Goal: Check status: Check status

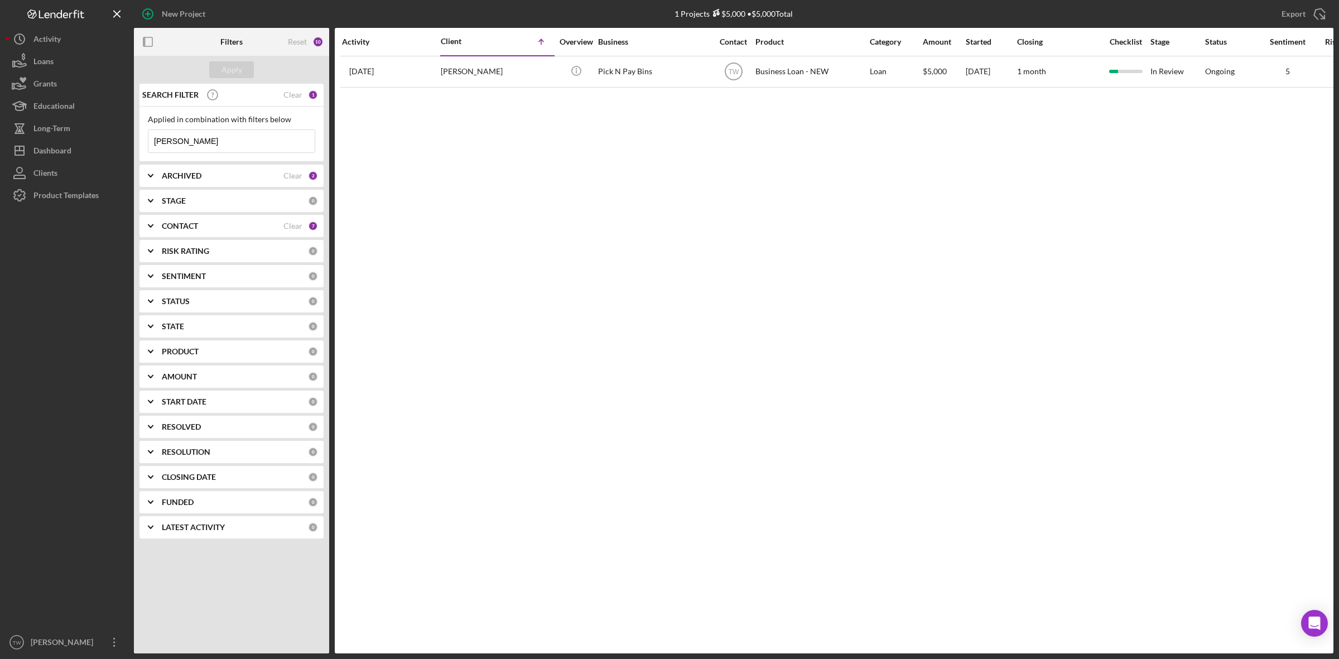
click at [197, 140] on input "[PERSON_NAME]" at bounding box center [231, 141] width 166 height 22
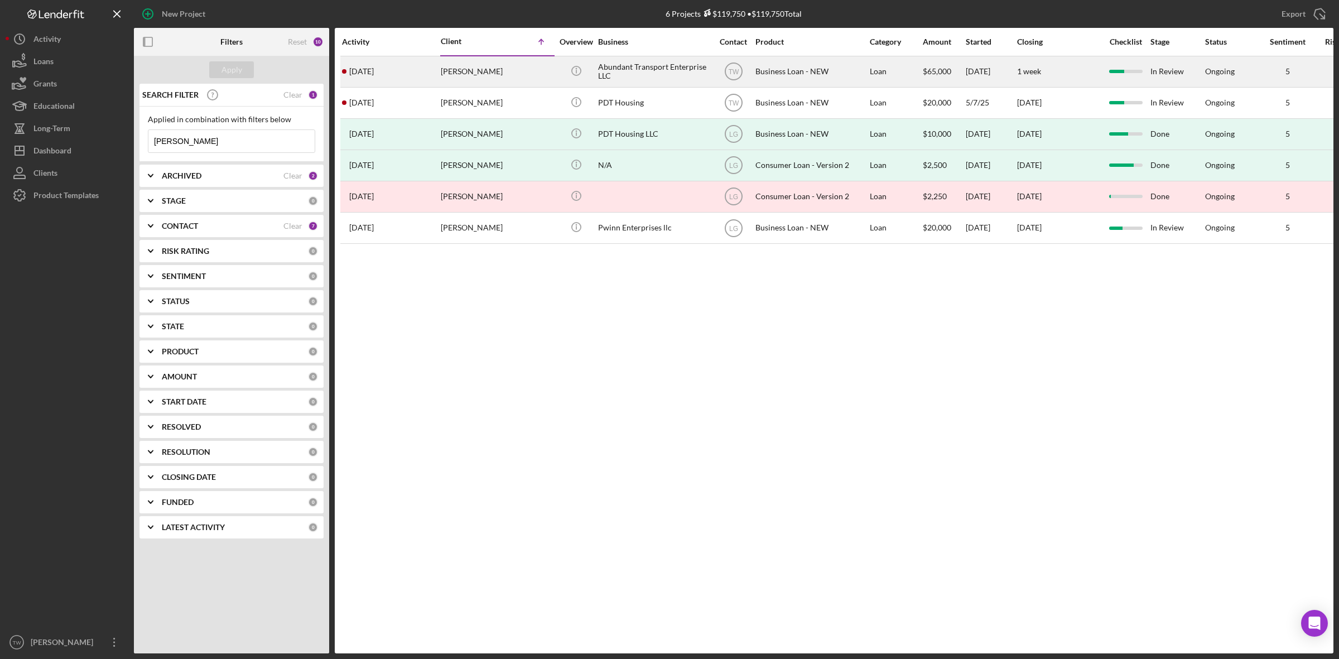
type input "[PERSON_NAME]"
click at [422, 63] on div "[DATE] [PERSON_NAME]" at bounding box center [391, 72] width 98 height 30
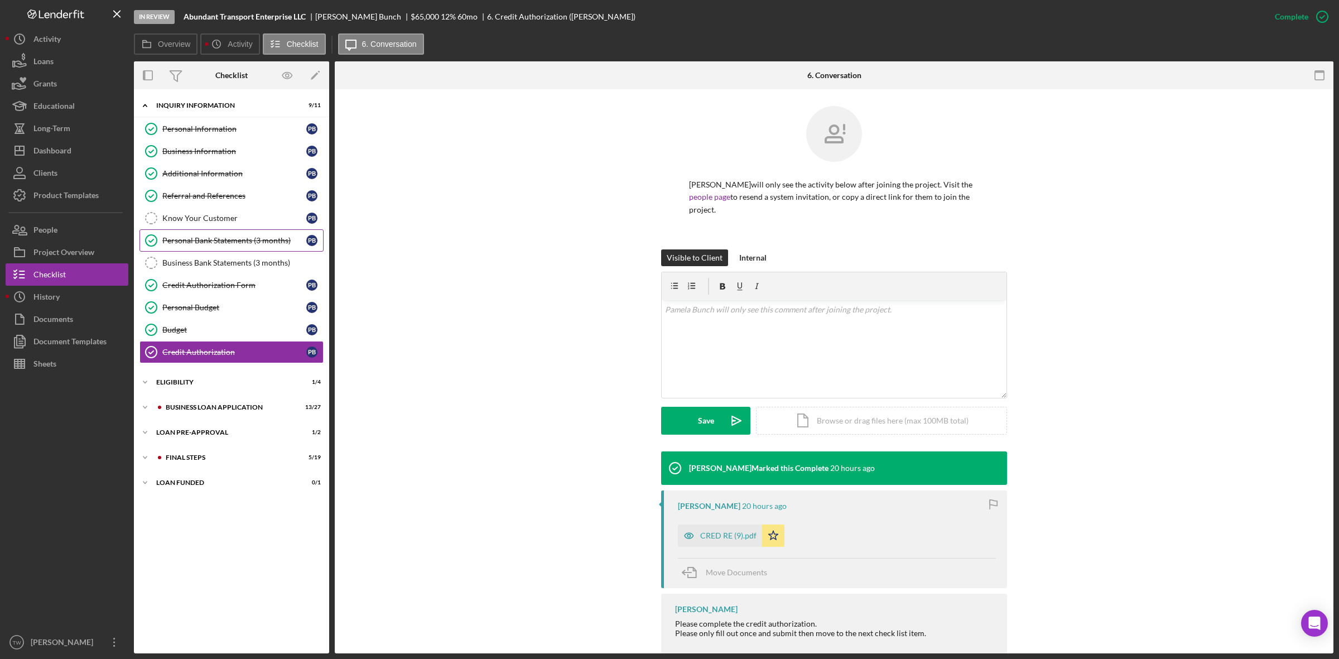
click at [230, 239] on div "Personal Bank Statements (3 months)" at bounding box center [234, 240] width 144 height 9
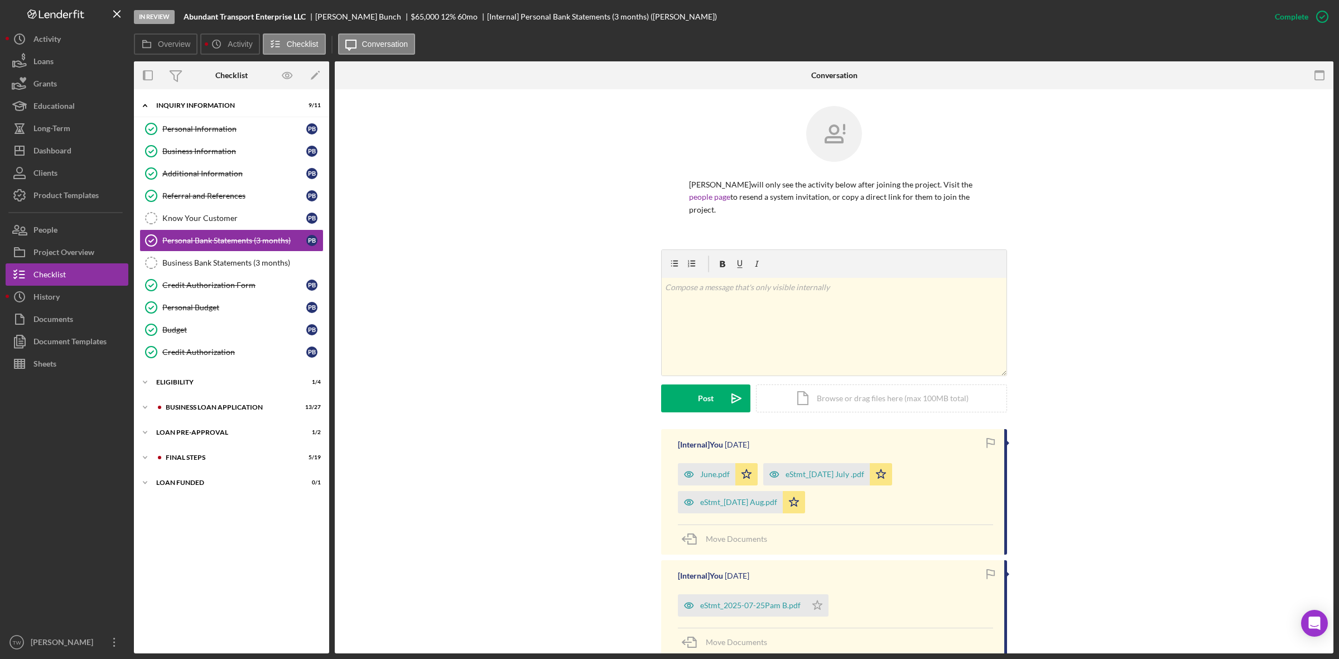
scroll to position [209, 0]
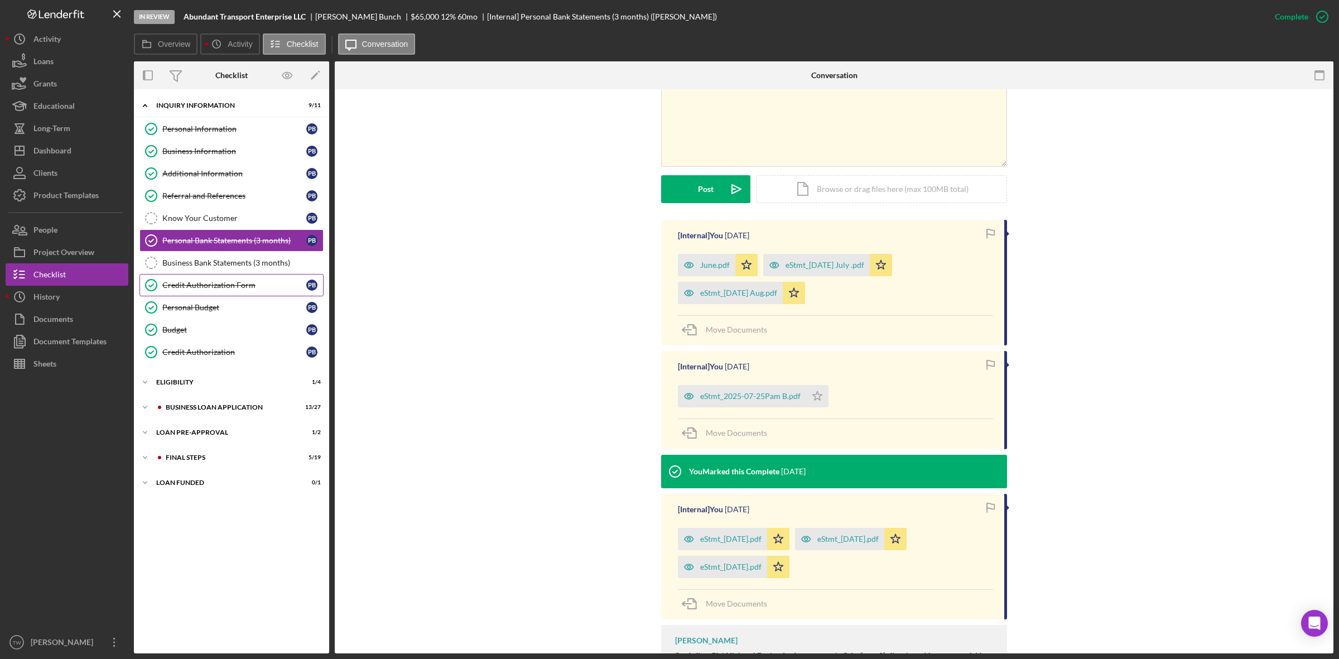
click at [218, 287] on div "Credit Authorization Form" at bounding box center [234, 285] width 144 height 9
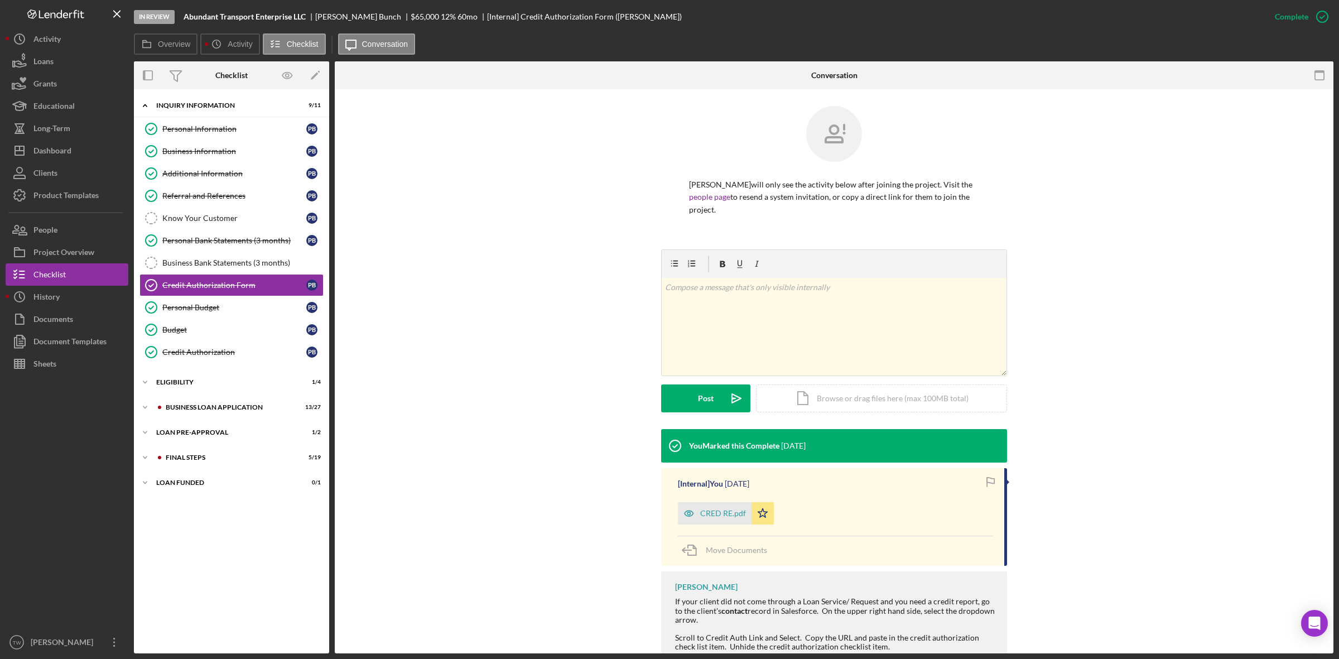
scroll to position [62, 0]
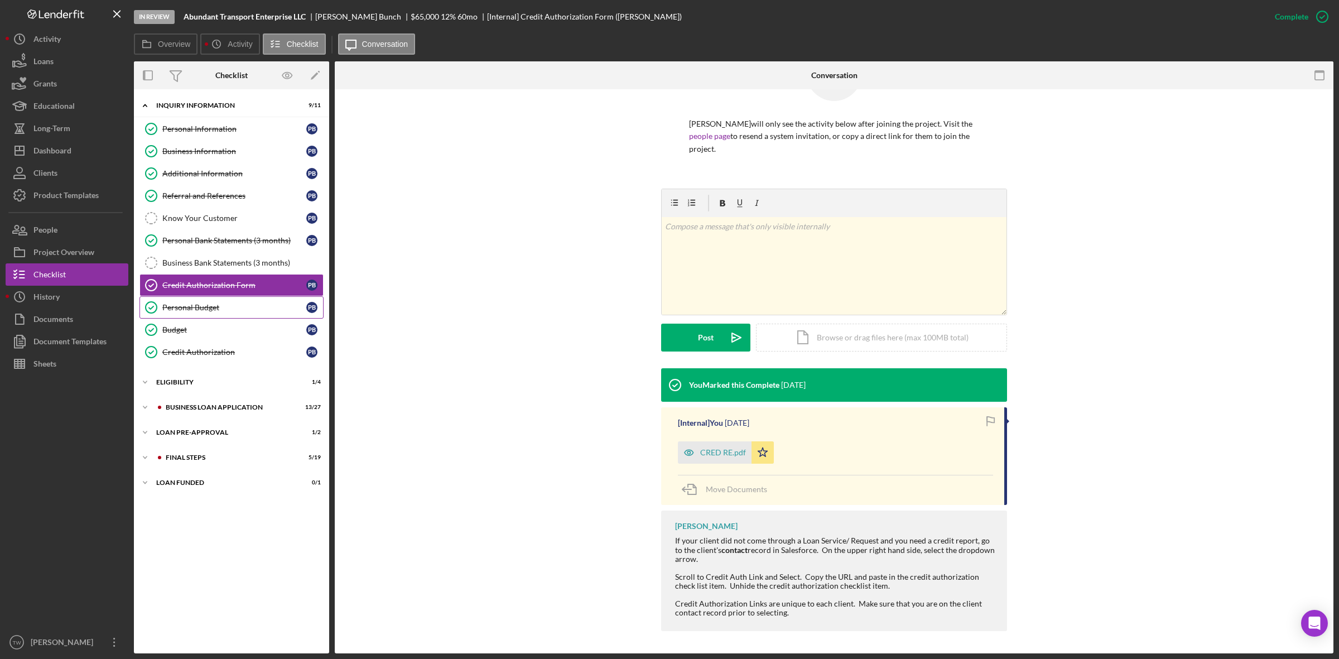
click at [193, 310] on div "Personal Budget" at bounding box center [234, 307] width 144 height 9
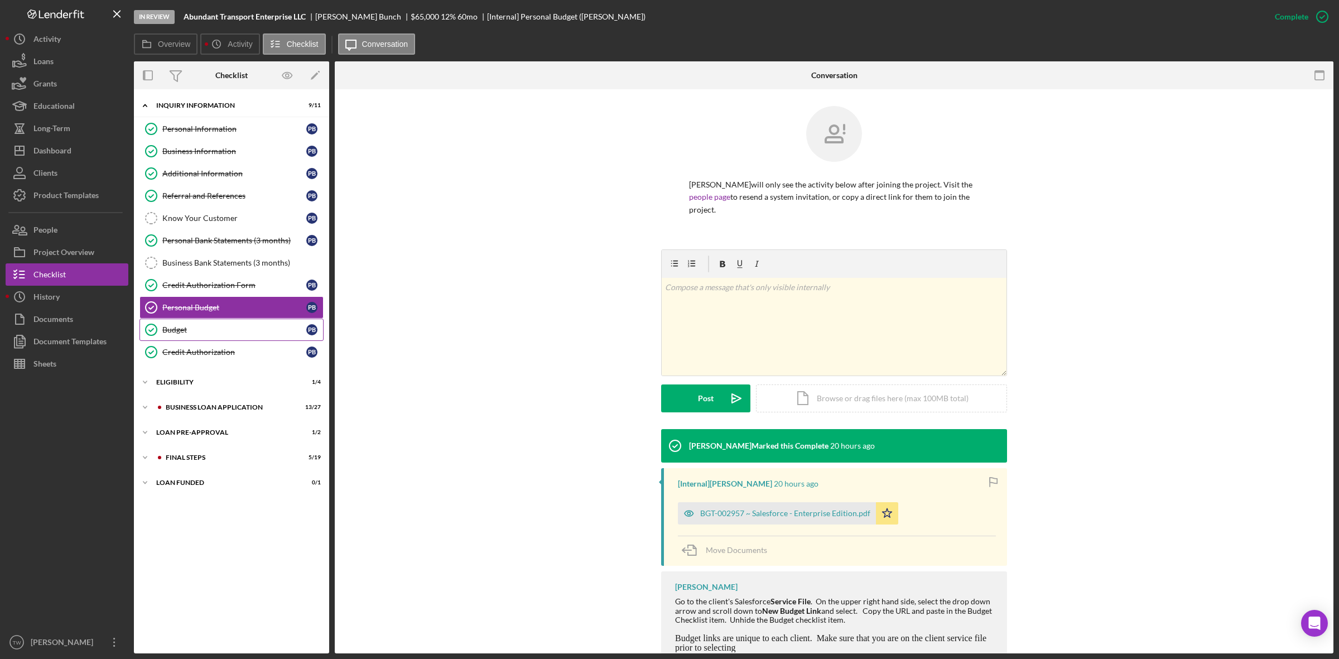
click at [174, 333] on div "Budget" at bounding box center [234, 329] width 144 height 9
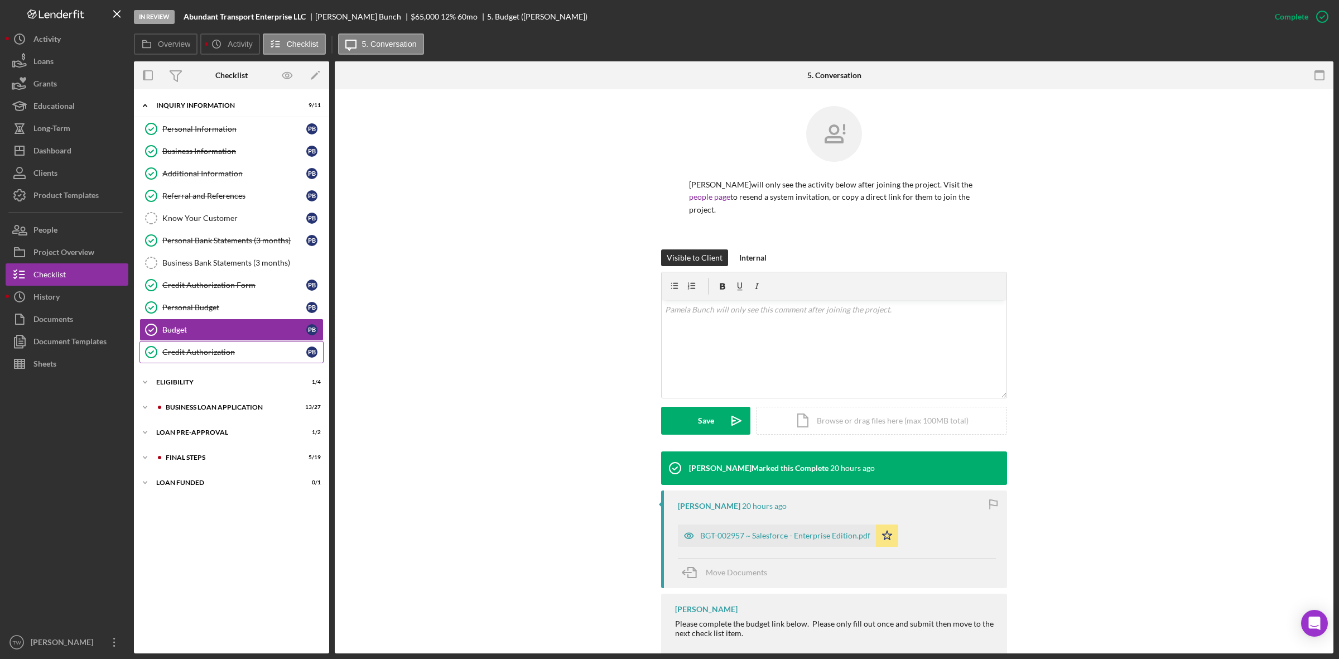
click at [191, 353] on div "Credit Authorization" at bounding box center [234, 352] width 144 height 9
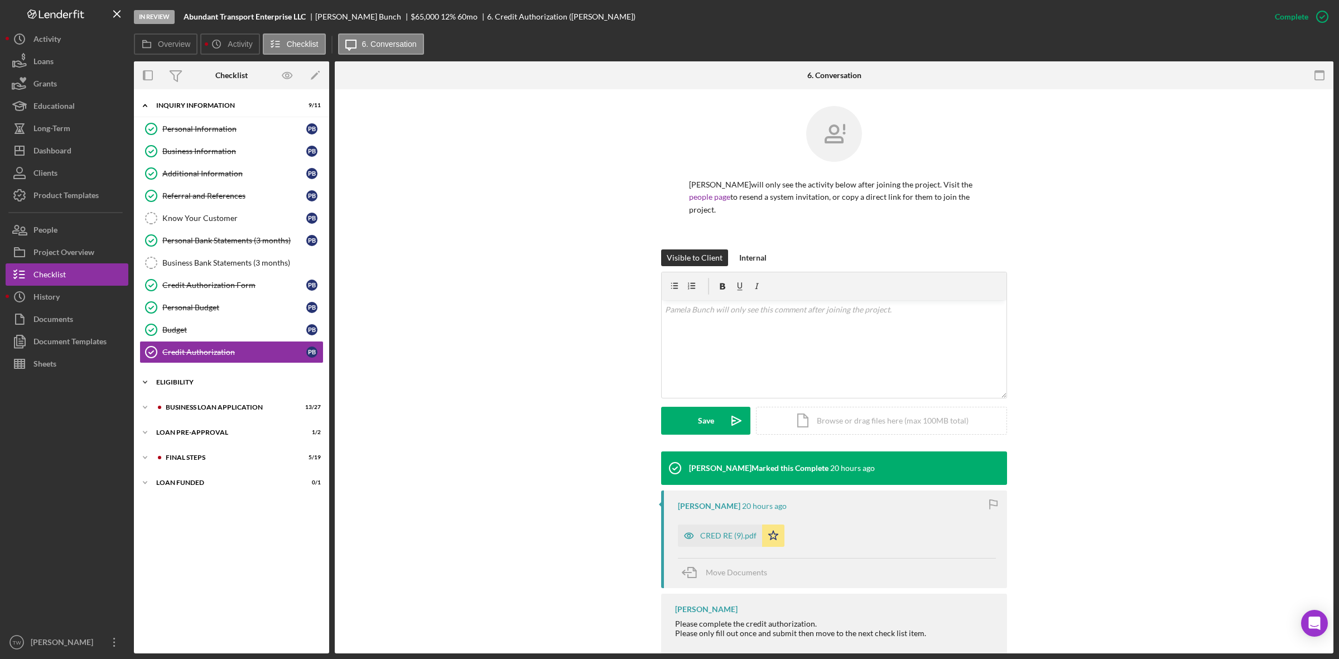
click at [185, 385] on div "ELIGIBILITY" at bounding box center [235, 382] width 159 height 7
click at [193, 403] on link "Credit Report Credit Report P B" at bounding box center [231, 405] width 184 height 22
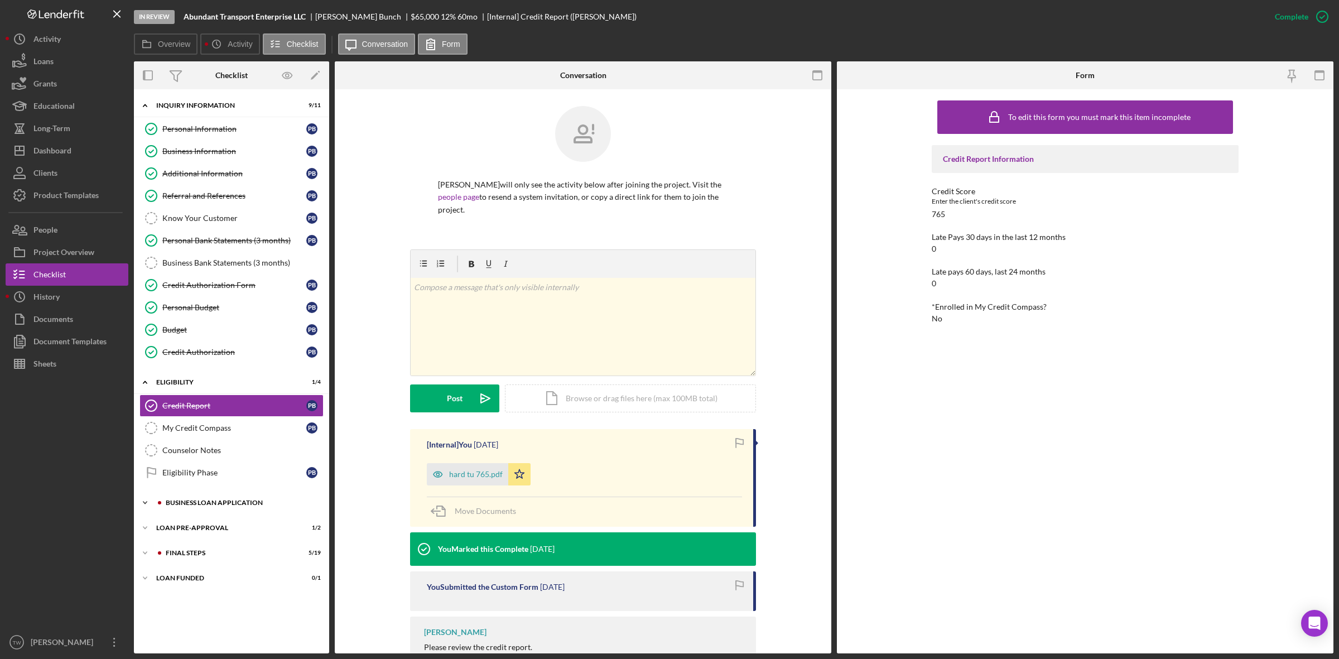
click at [218, 506] on div "BUSINESS LOAN APPLICATION" at bounding box center [241, 502] width 150 height 7
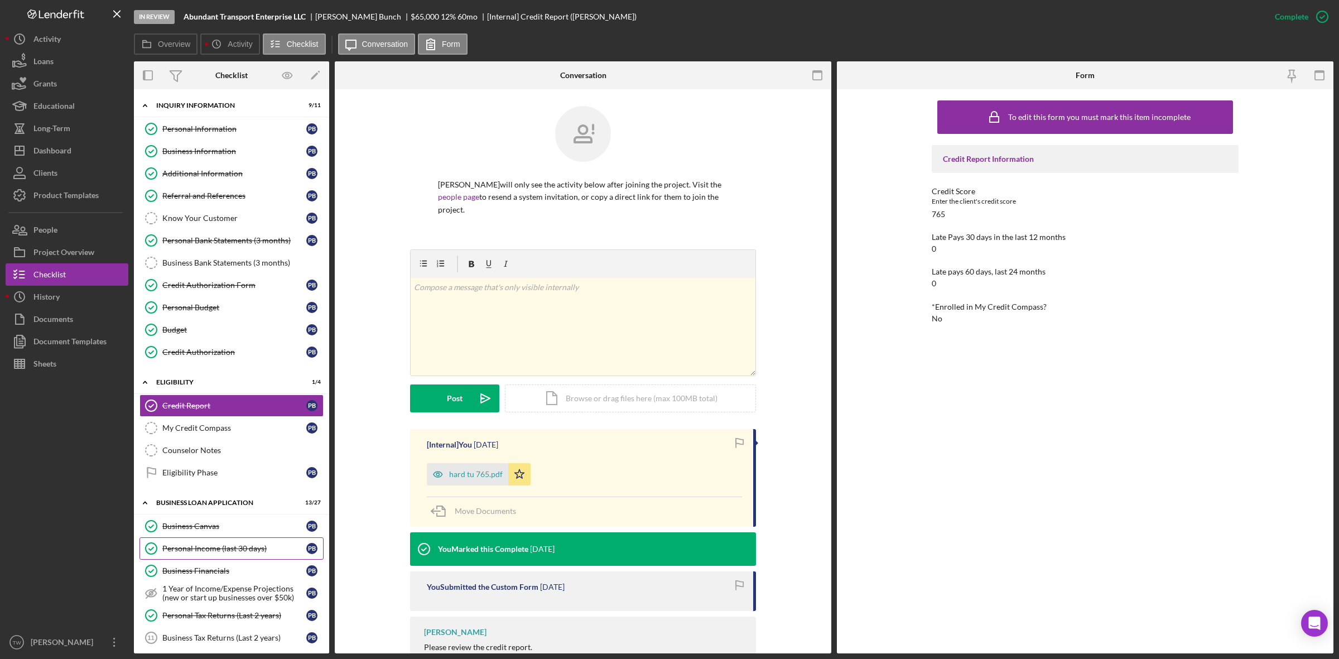
click at [216, 546] on link "Personal Income (last 30 days) Personal Income (last 30 days) P B" at bounding box center [231, 548] width 184 height 22
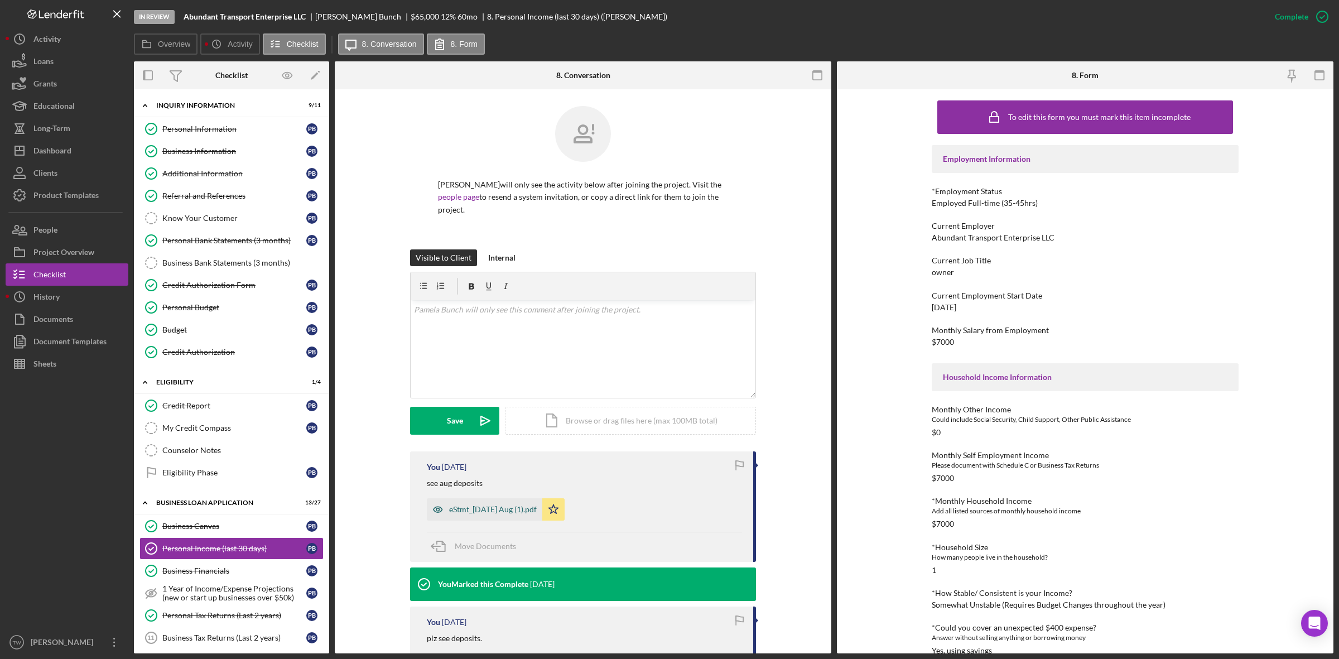
click at [484, 509] on div "eStmt_[DATE] Aug (1).pdf" at bounding box center [493, 509] width 88 height 9
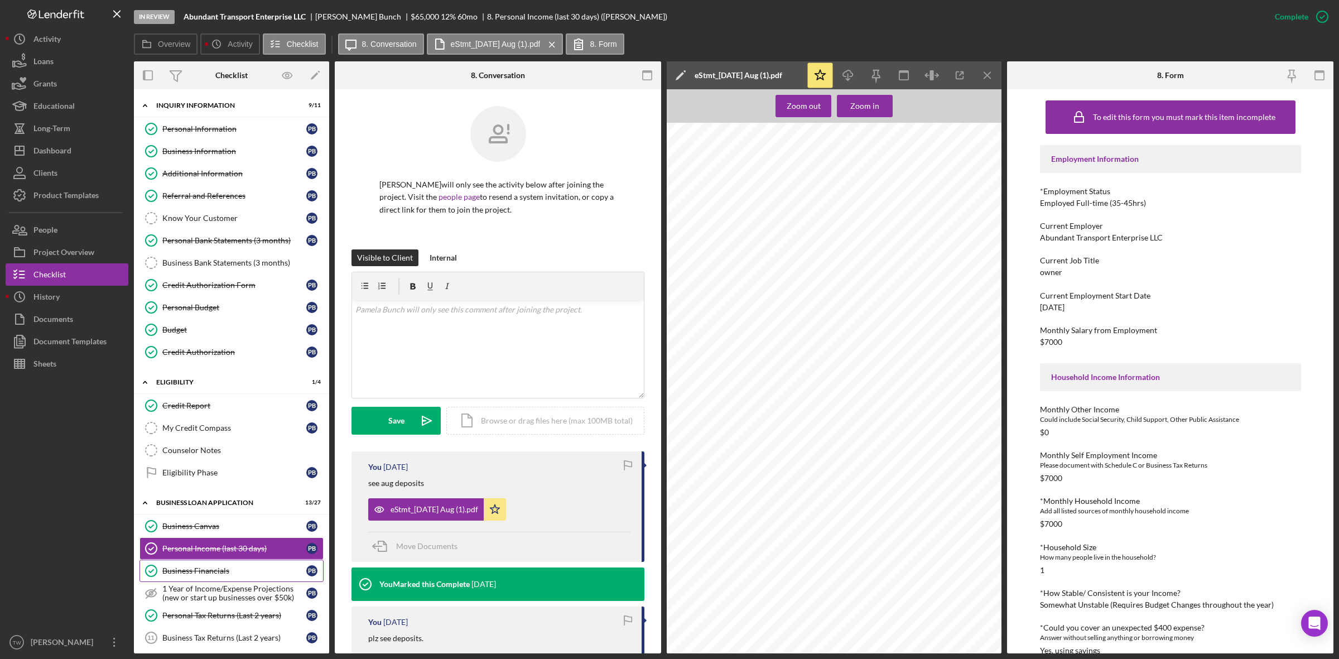
click at [229, 570] on link "Business Financials Business Financials P B" at bounding box center [231, 571] width 184 height 22
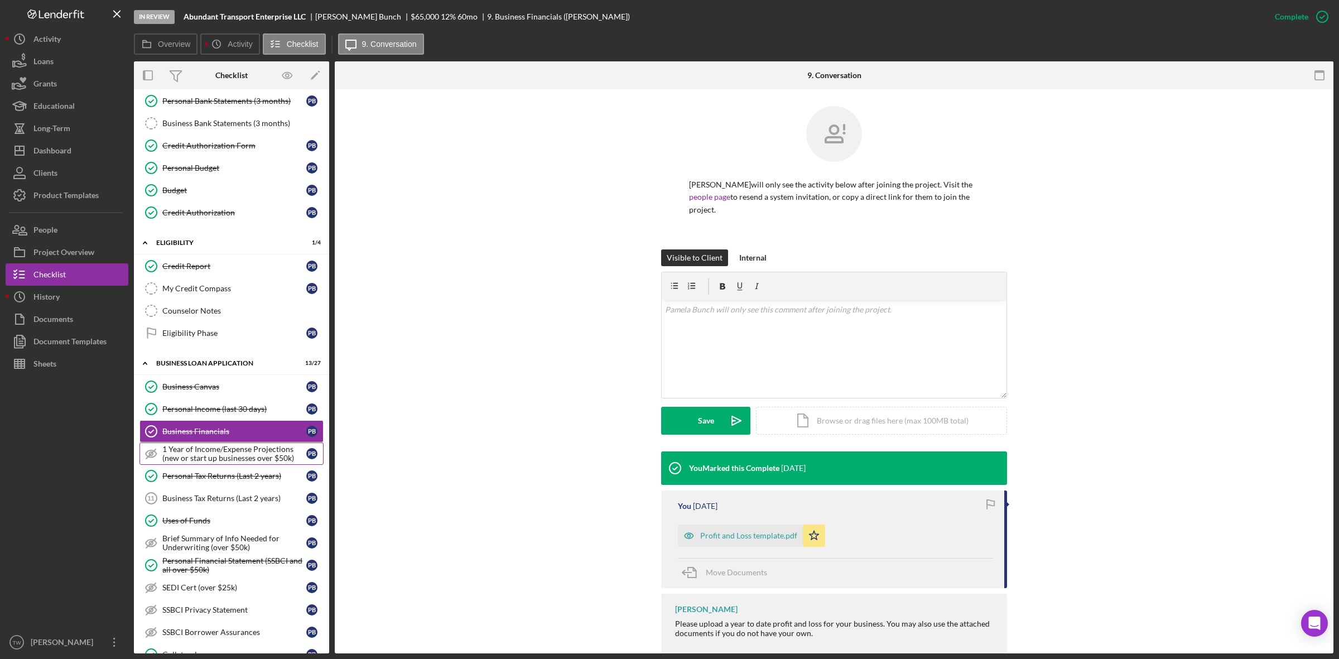
scroll to position [209, 0]
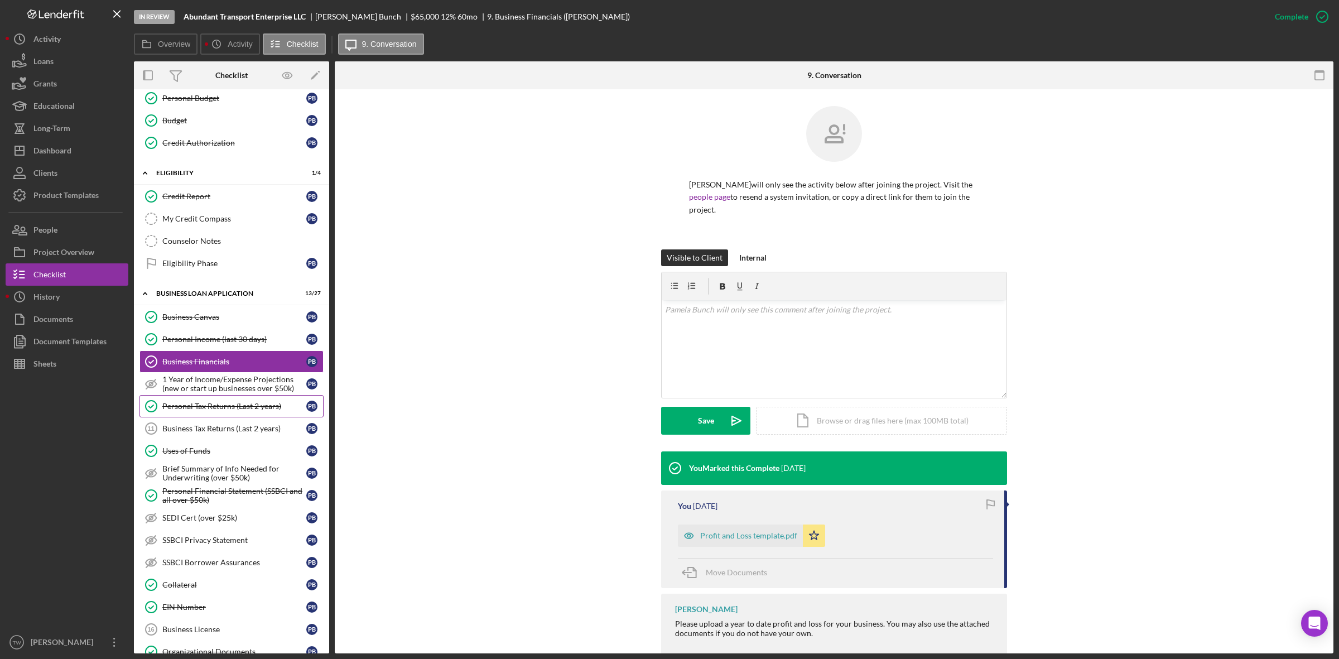
click at [211, 408] on div "Personal Tax Returns (Last 2 years)" at bounding box center [234, 406] width 144 height 9
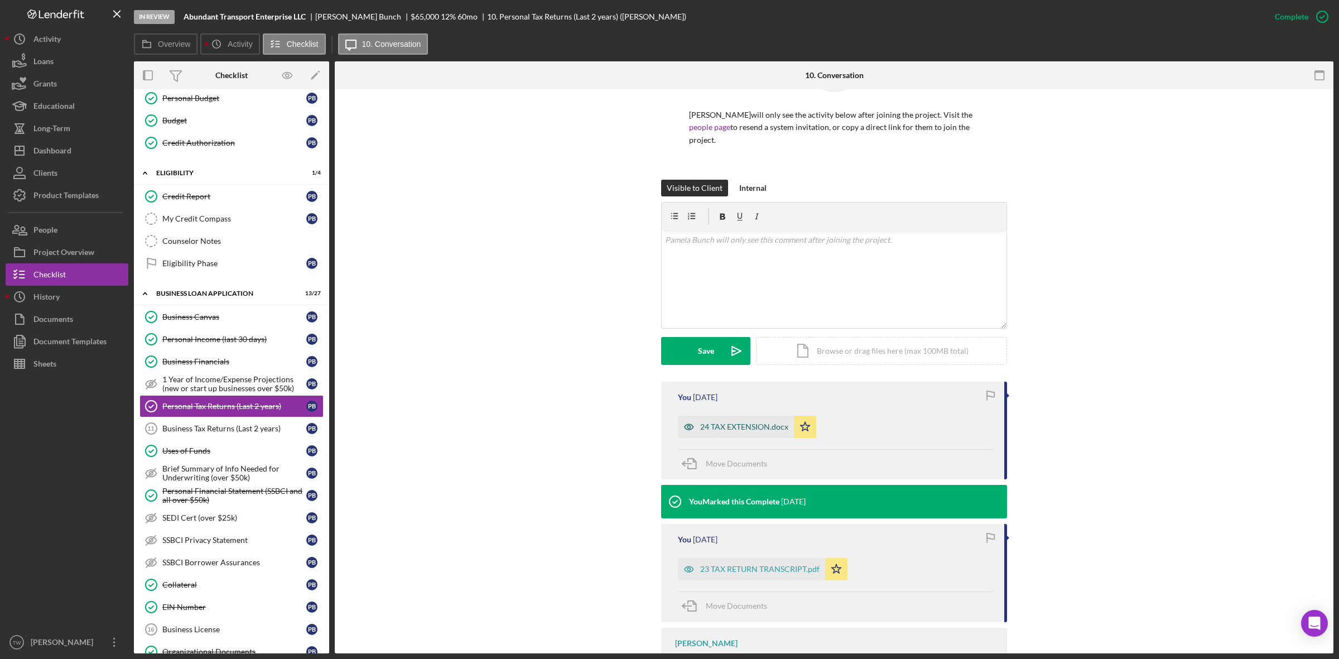
scroll to position [123, 0]
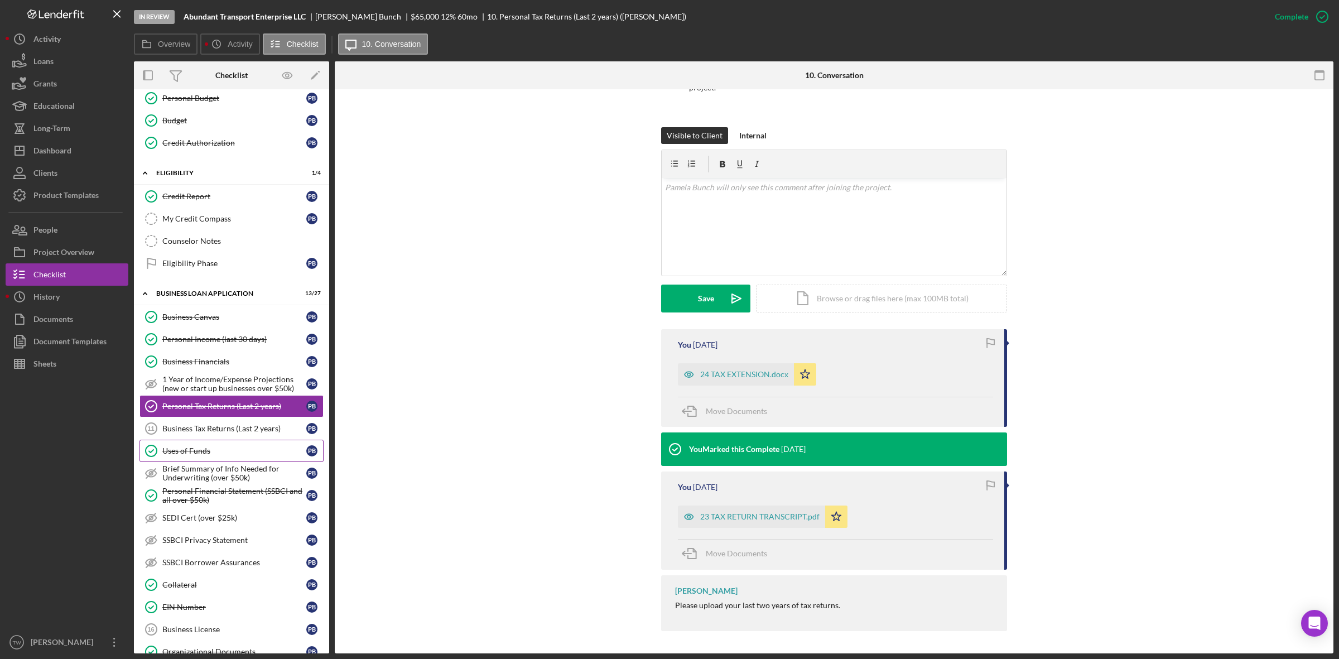
click at [201, 455] on div "Uses of Funds" at bounding box center [234, 450] width 144 height 9
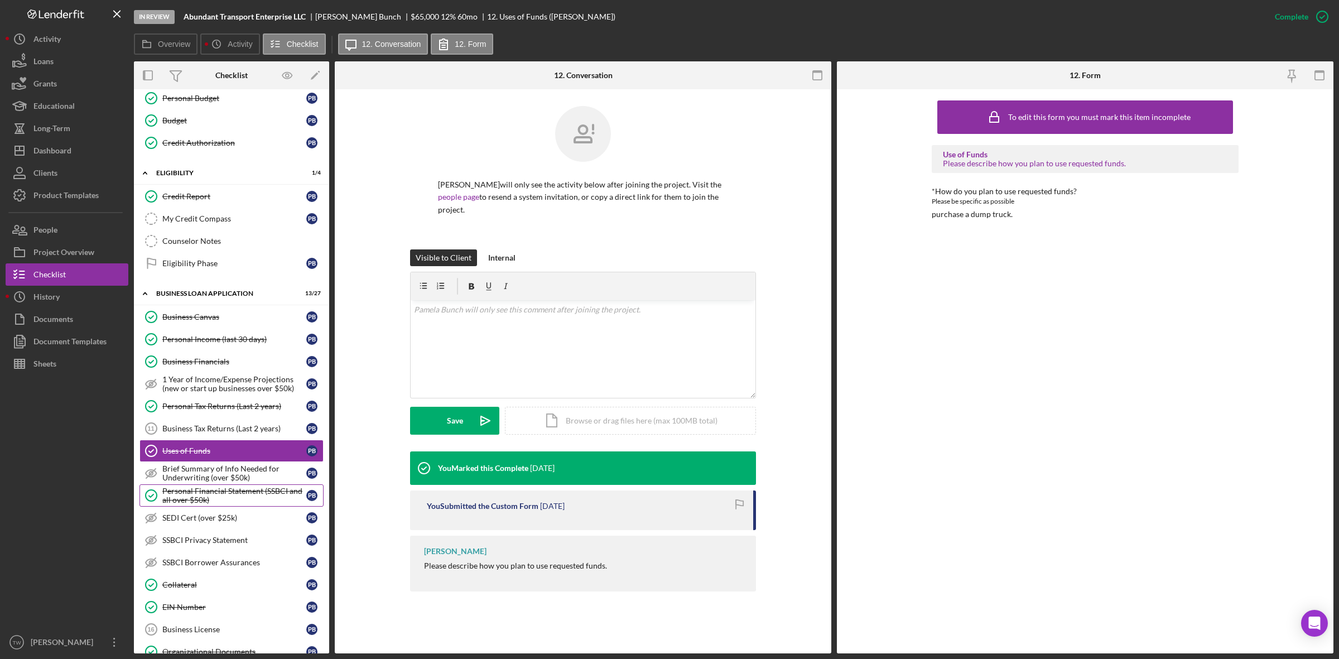
click at [206, 494] on div "Personal Financial Statement (SSBCI and all over $50k)" at bounding box center [234, 496] width 144 height 18
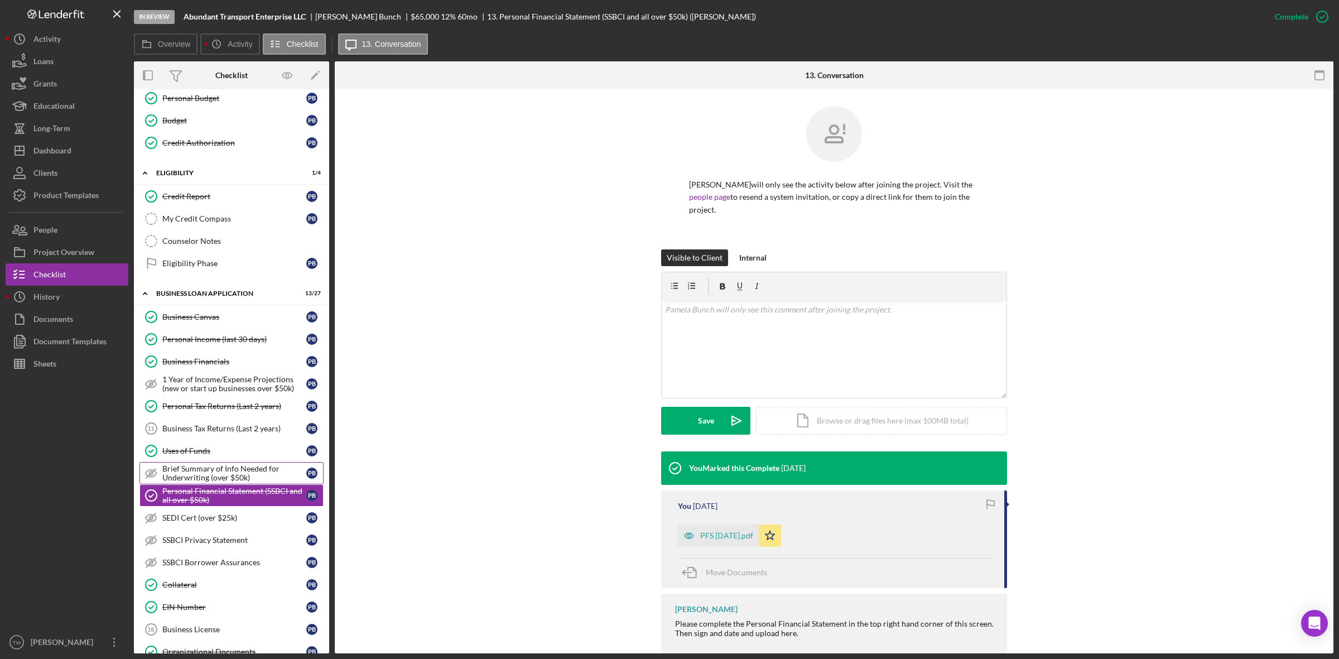
scroll to position [349, 0]
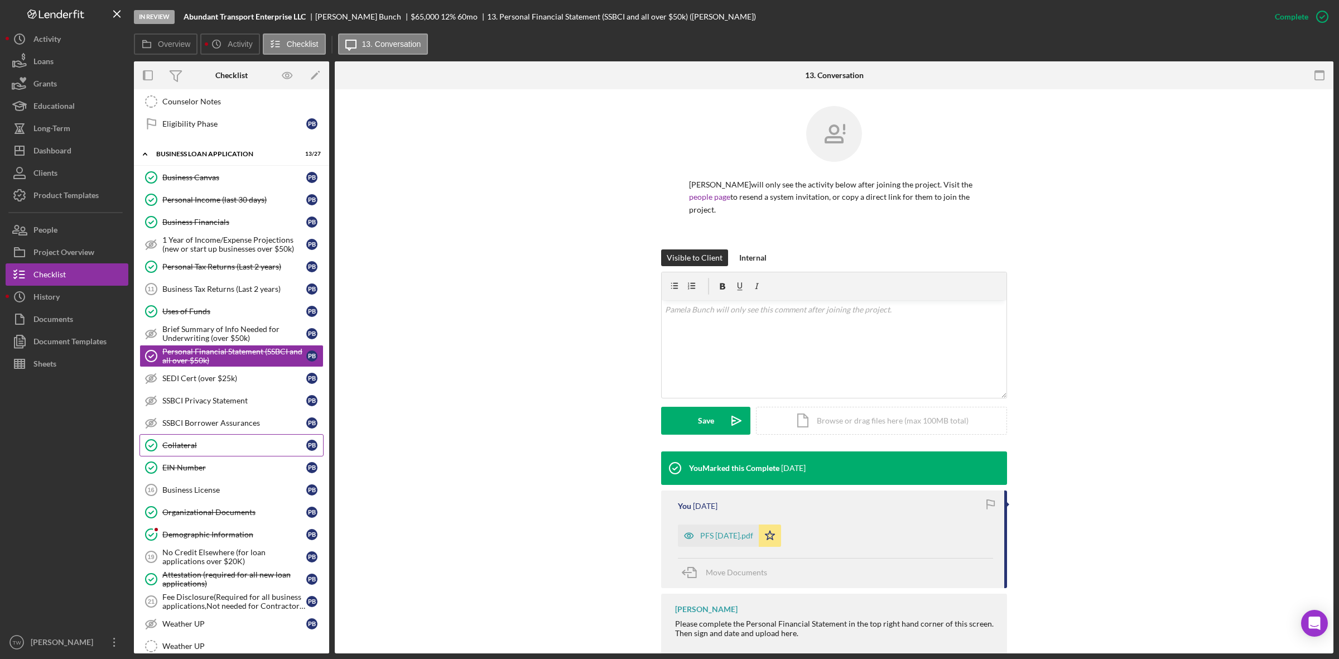
click at [240, 456] on link "Collateral Collateral P B" at bounding box center [231, 445] width 184 height 22
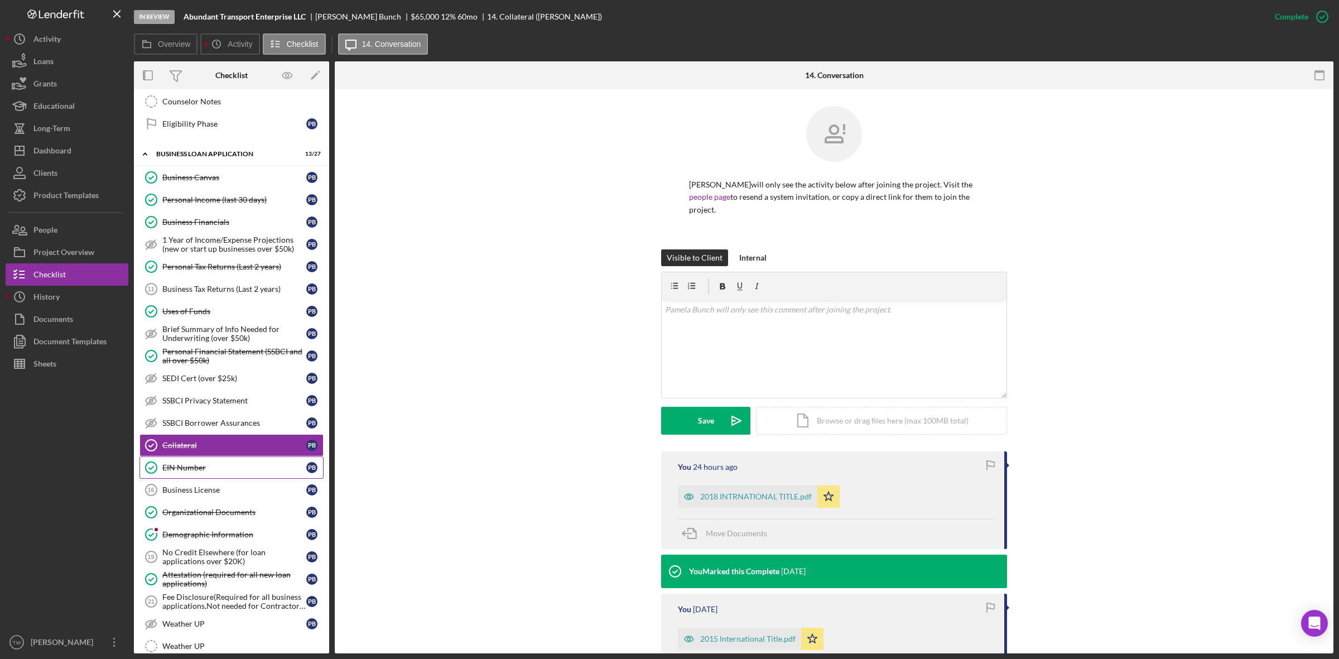
click at [205, 479] on link "EIN Number EIN Number P B" at bounding box center [231, 467] width 184 height 22
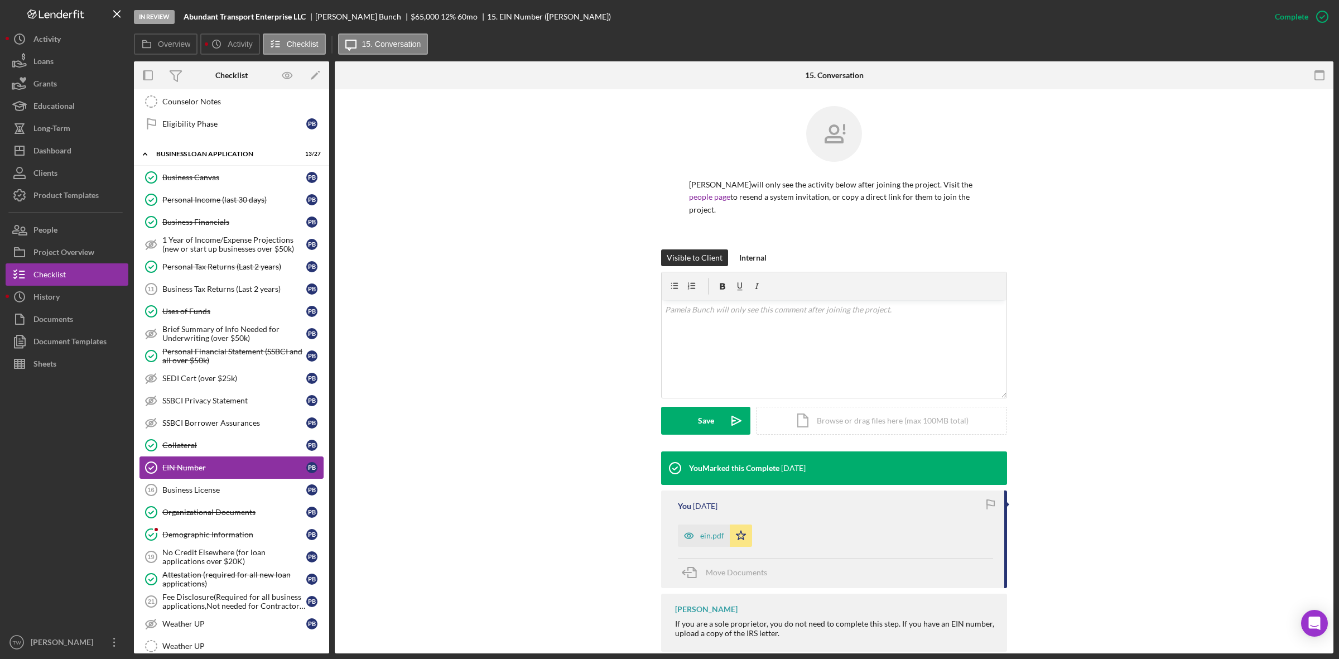
scroll to position [418, 0]
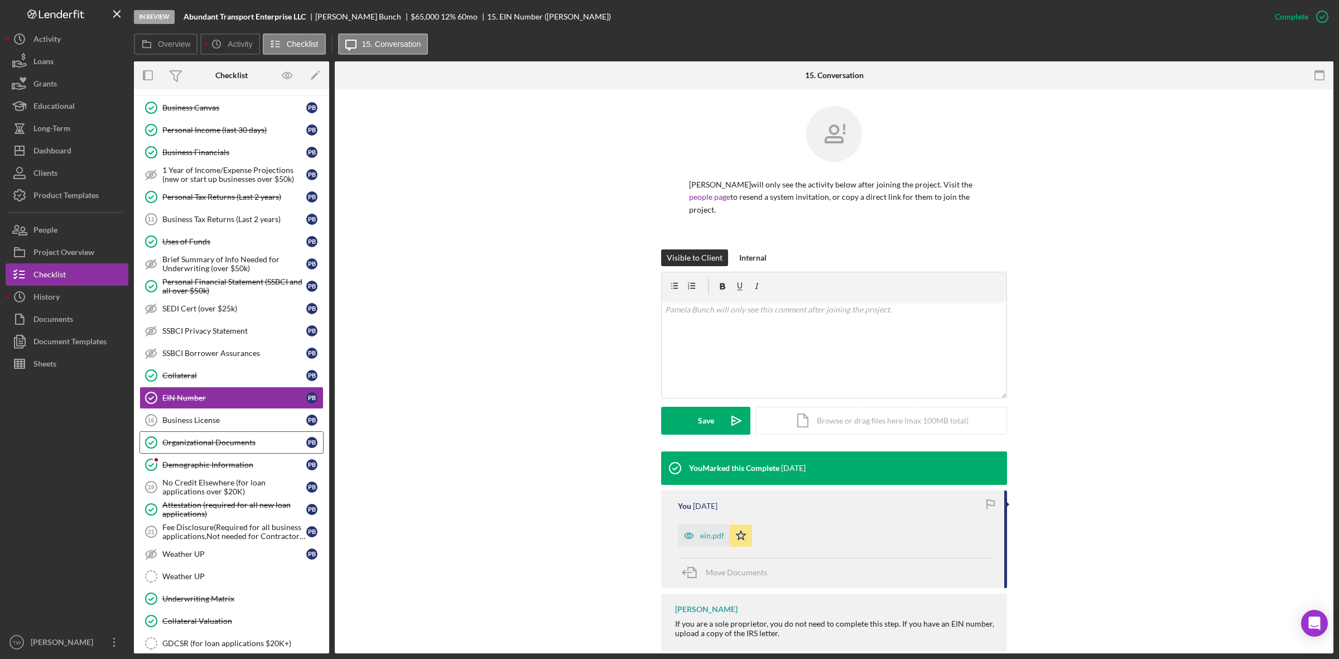
click at [205, 447] on div "Organizational Documents" at bounding box center [234, 442] width 144 height 9
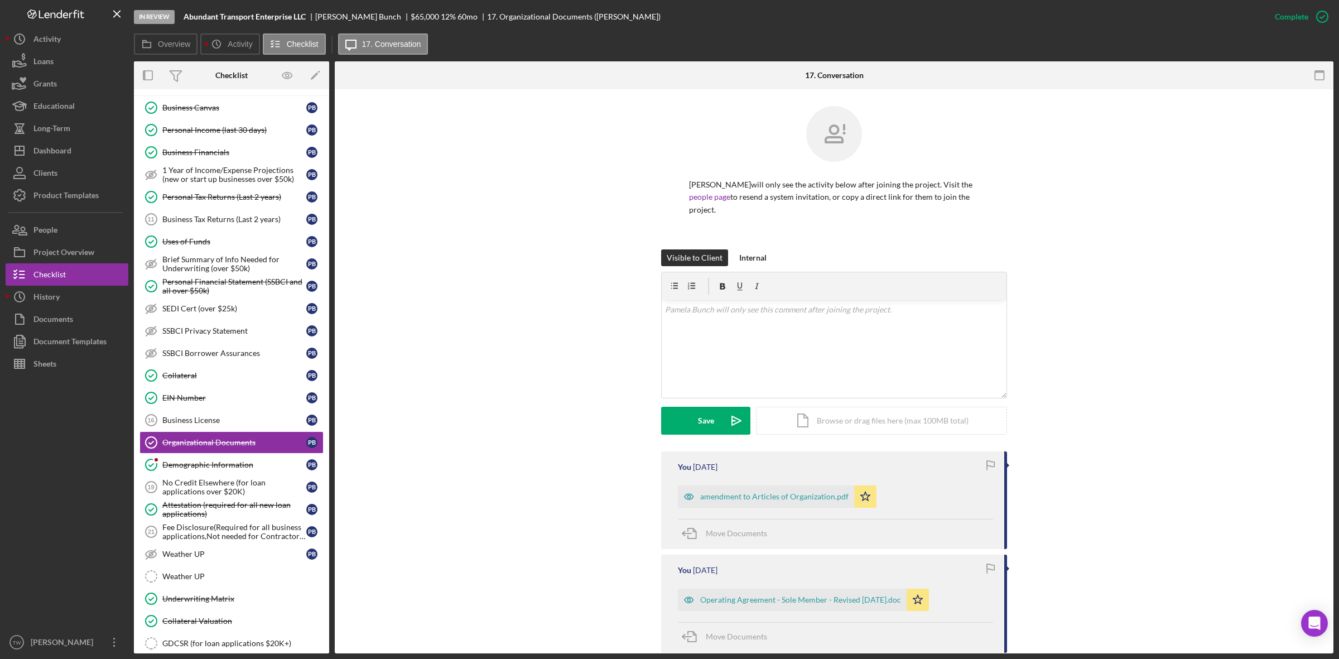
scroll to position [265, 0]
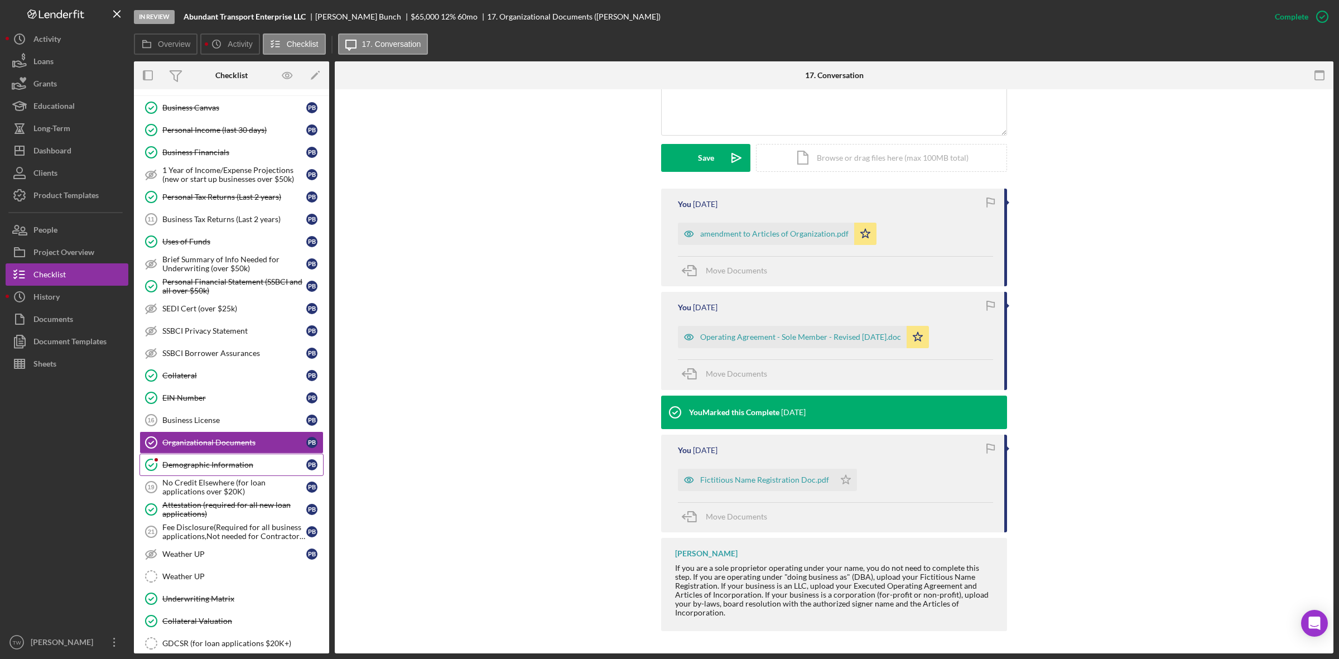
click at [216, 476] on link "Demographic Information Demographic Information P B" at bounding box center [231, 465] width 184 height 22
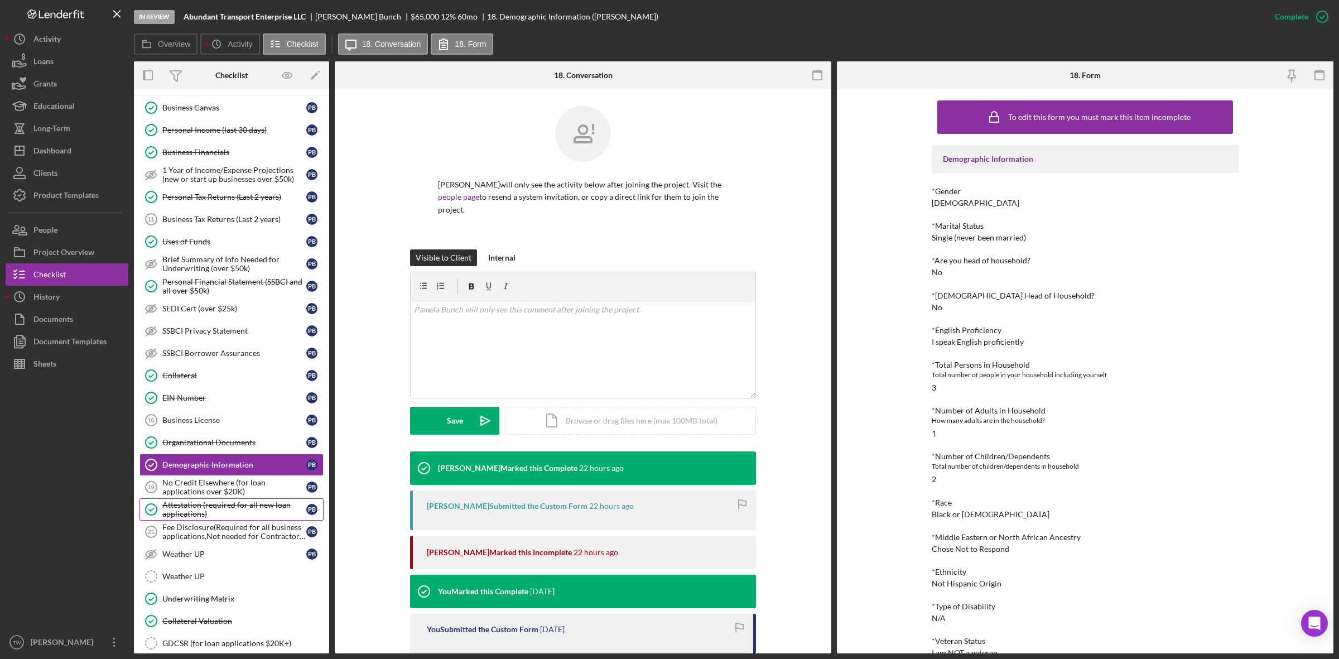
click at [220, 518] on div "Attestation (required for all new loan applications)" at bounding box center [234, 510] width 144 height 18
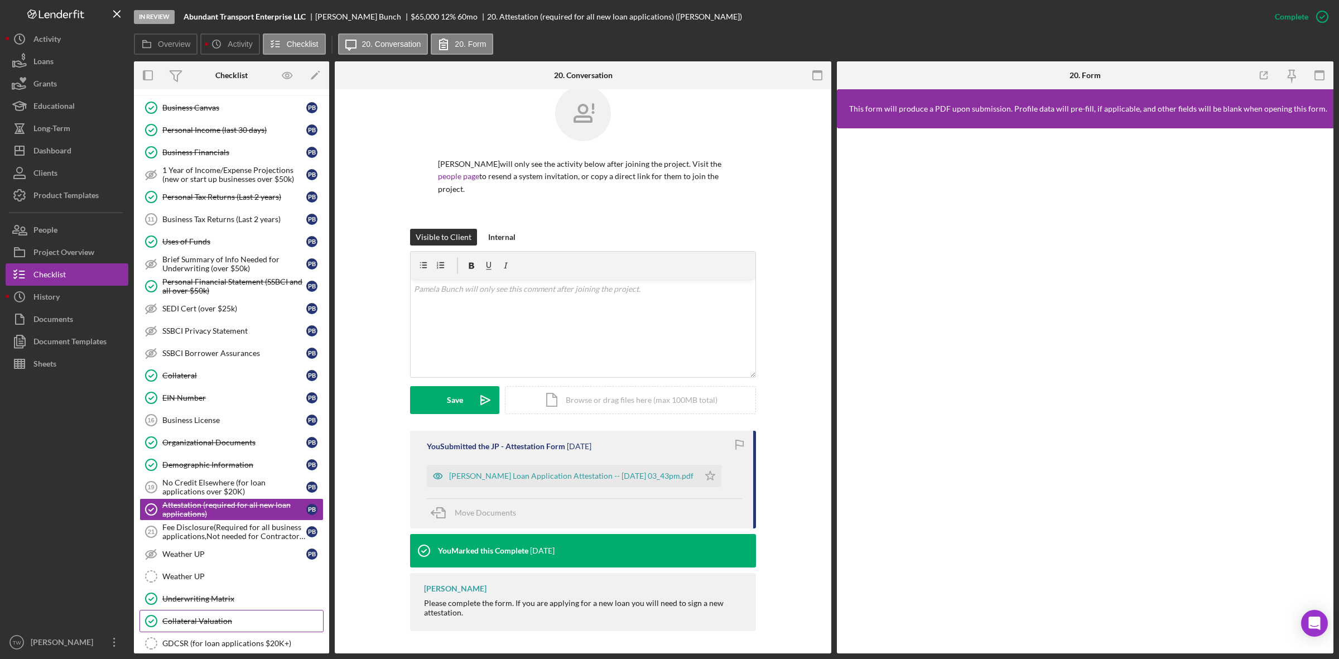
scroll to position [562, 0]
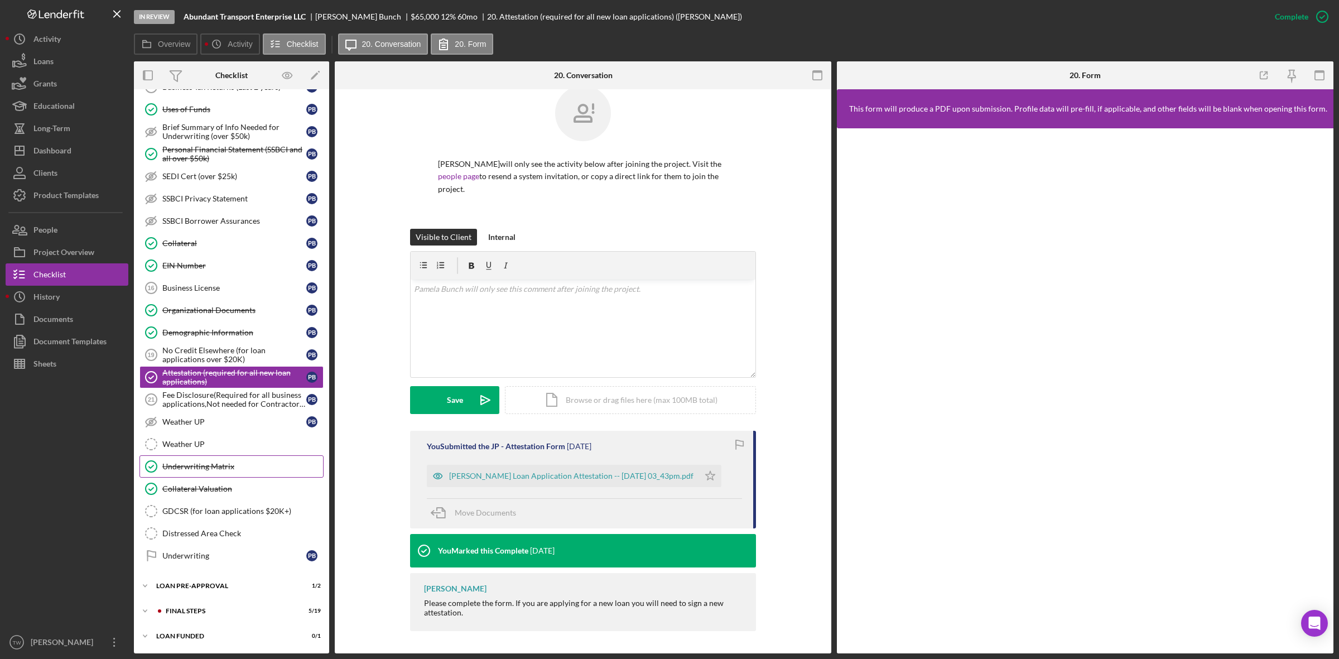
click at [208, 470] on link "Underwriting Matrix Underwriting Matrix" at bounding box center [231, 466] width 184 height 22
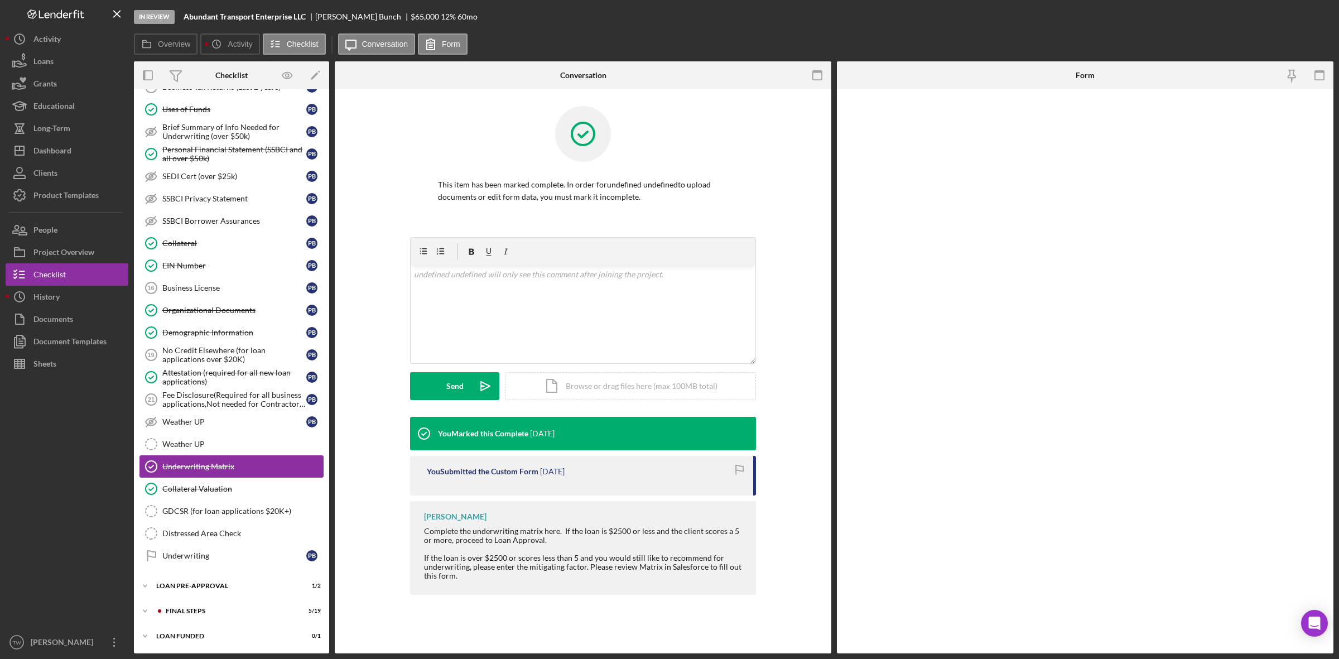
scroll to position [562, 0]
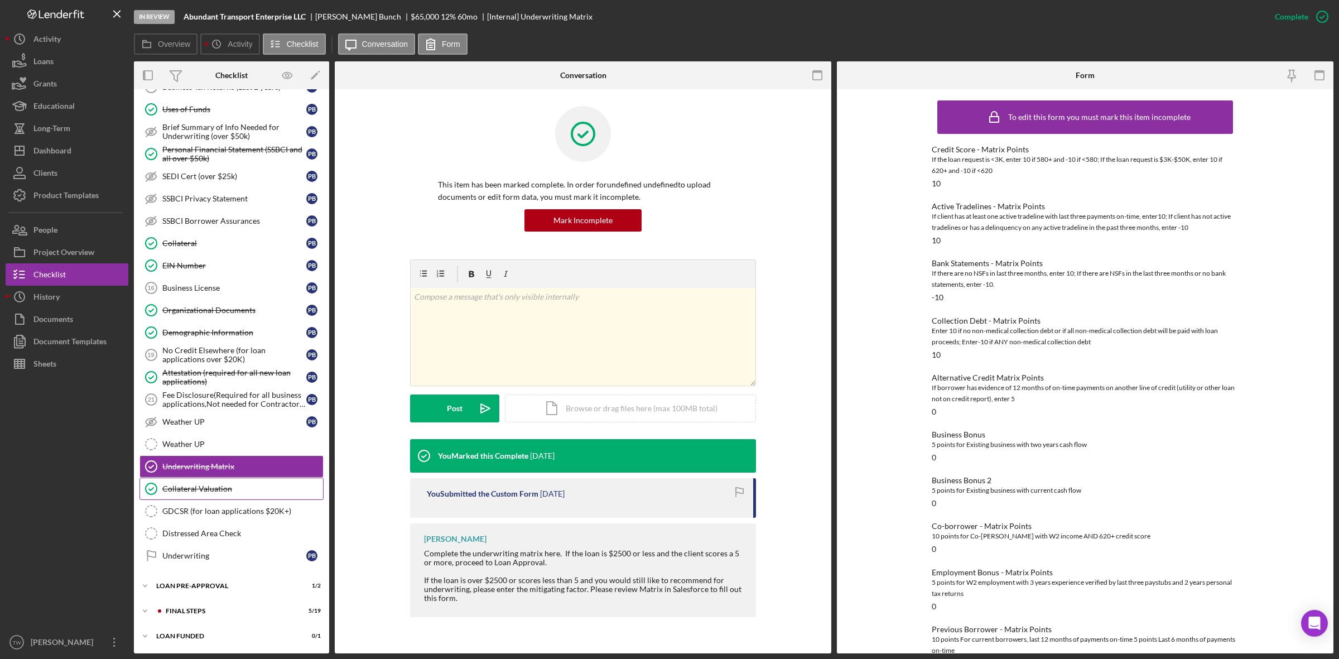
click at [215, 485] on div "Collateral Valuation" at bounding box center [242, 488] width 161 height 9
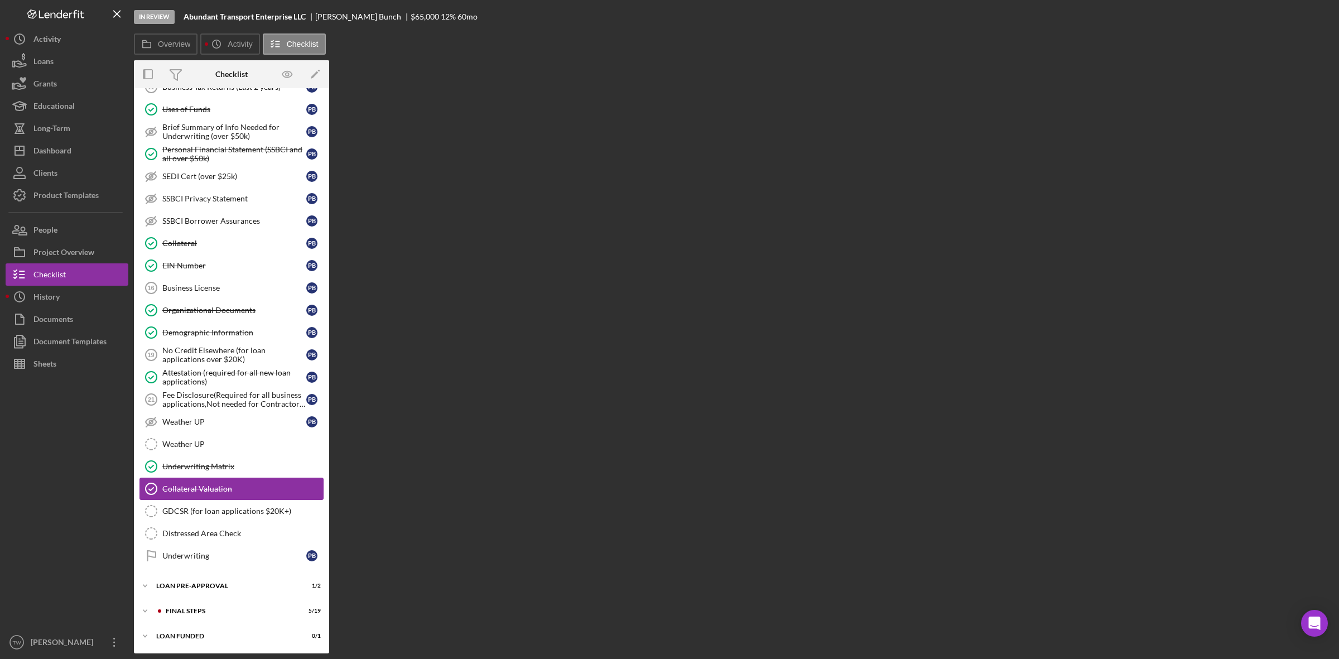
scroll to position [562, 0]
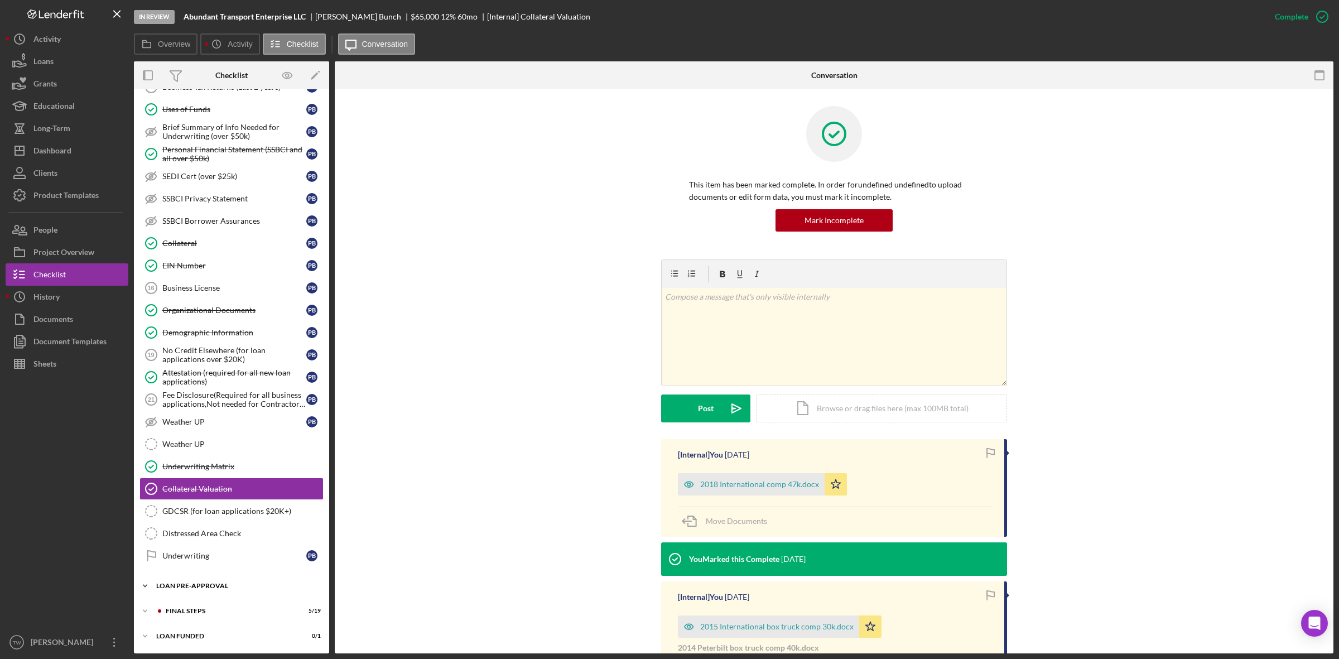
click at [206, 585] on div "LOAN PRE-APPROVAL" at bounding box center [235, 586] width 159 height 7
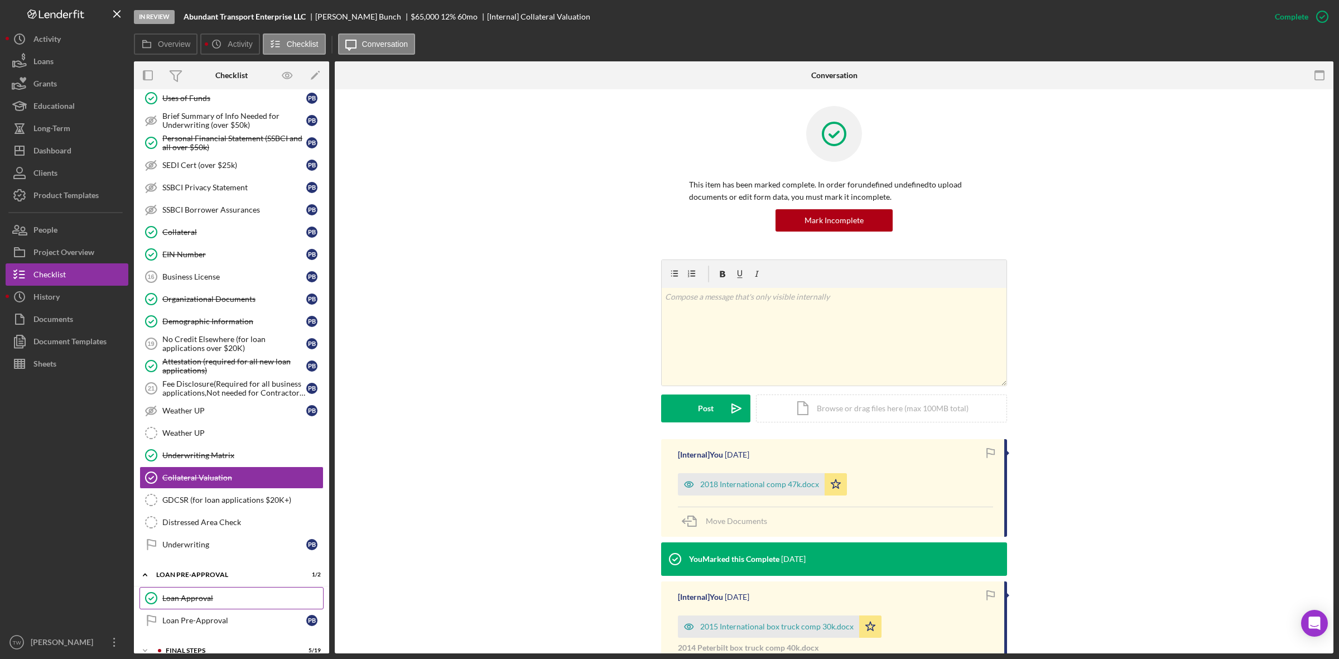
click at [193, 603] on div "Loan Approval" at bounding box center [242, 598] width 161 height 9
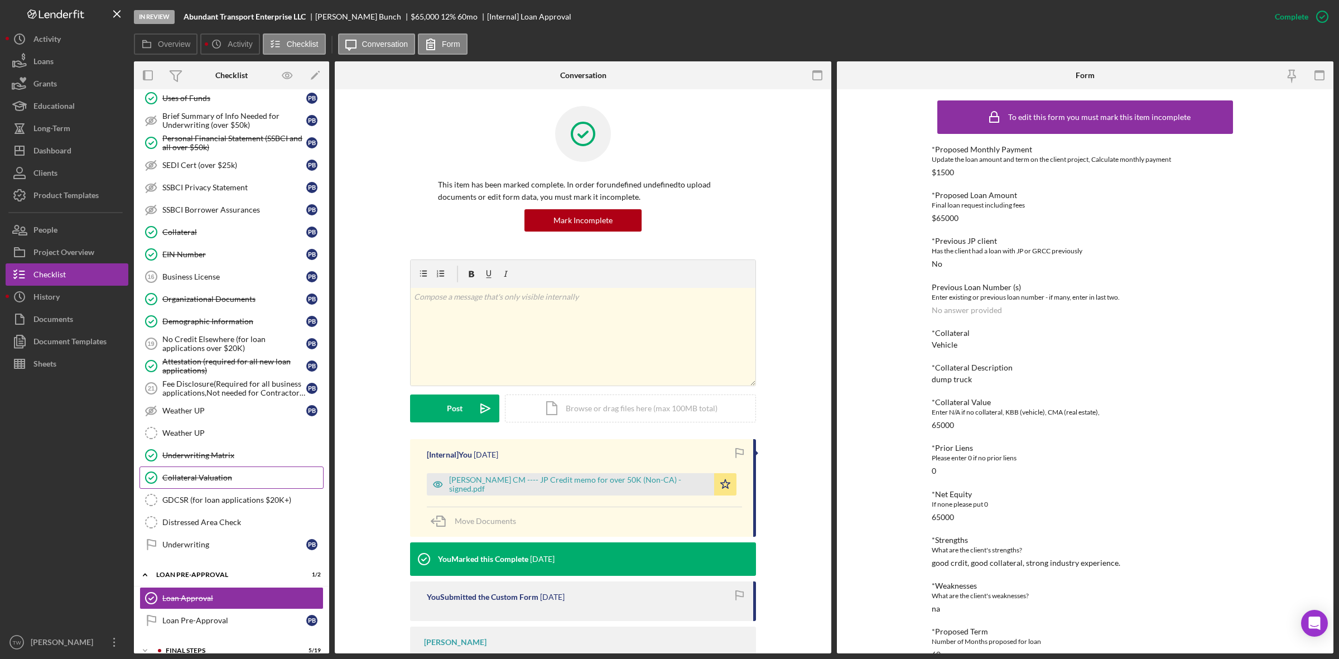
click at [227, 489] on link "Collateral Valuation Collateral Valuation" at bounding box center [231, 477] width 184 height 22
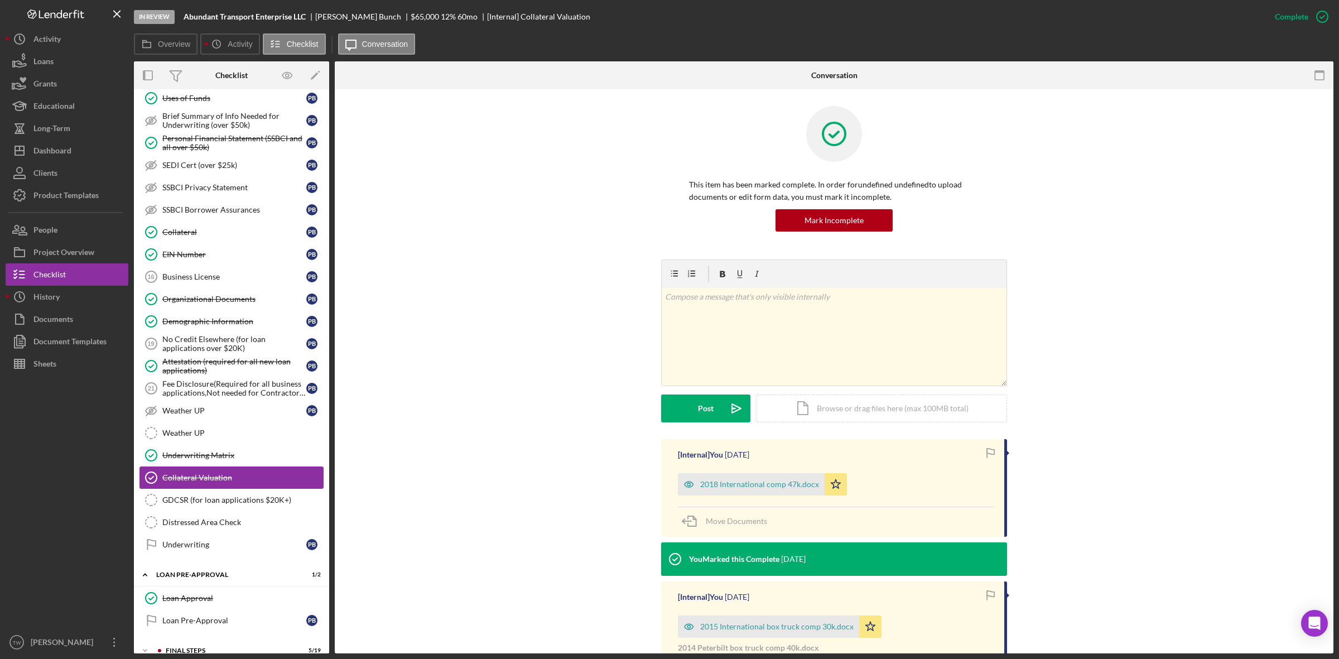
scroll to position [614, 0]
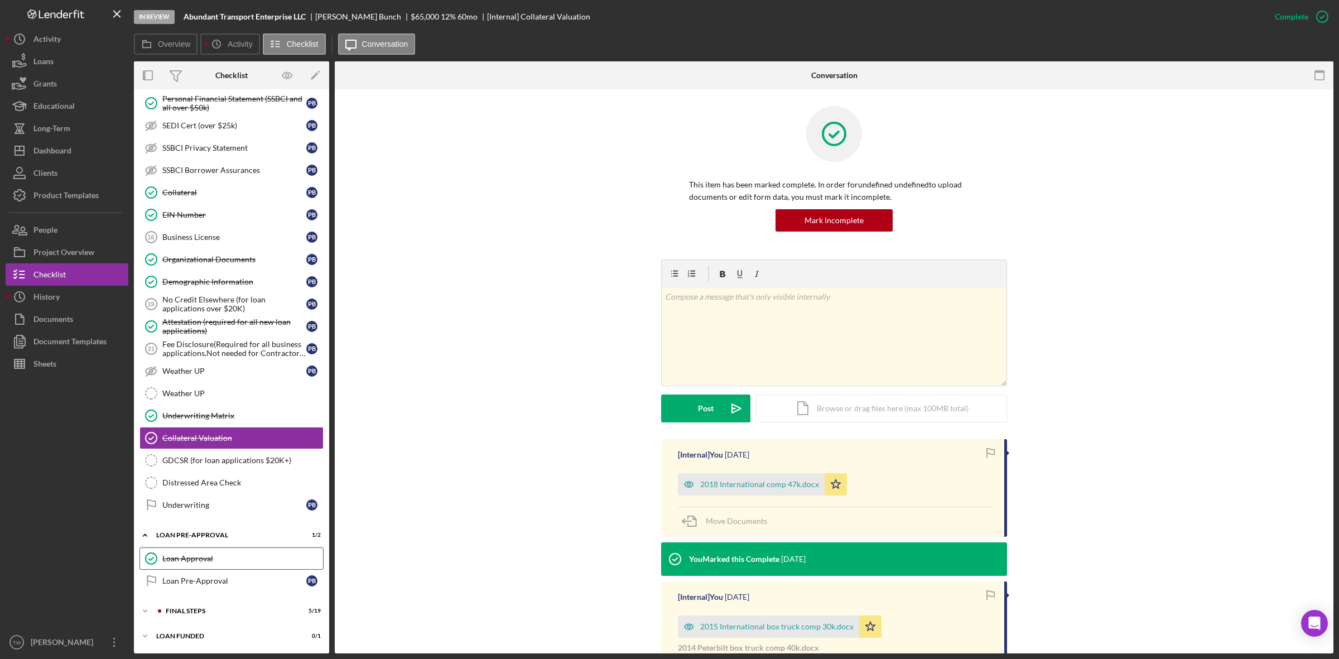
click at [210, 554] on div "Loan Approval" at bounding box center [242, 558] width 161 height 9
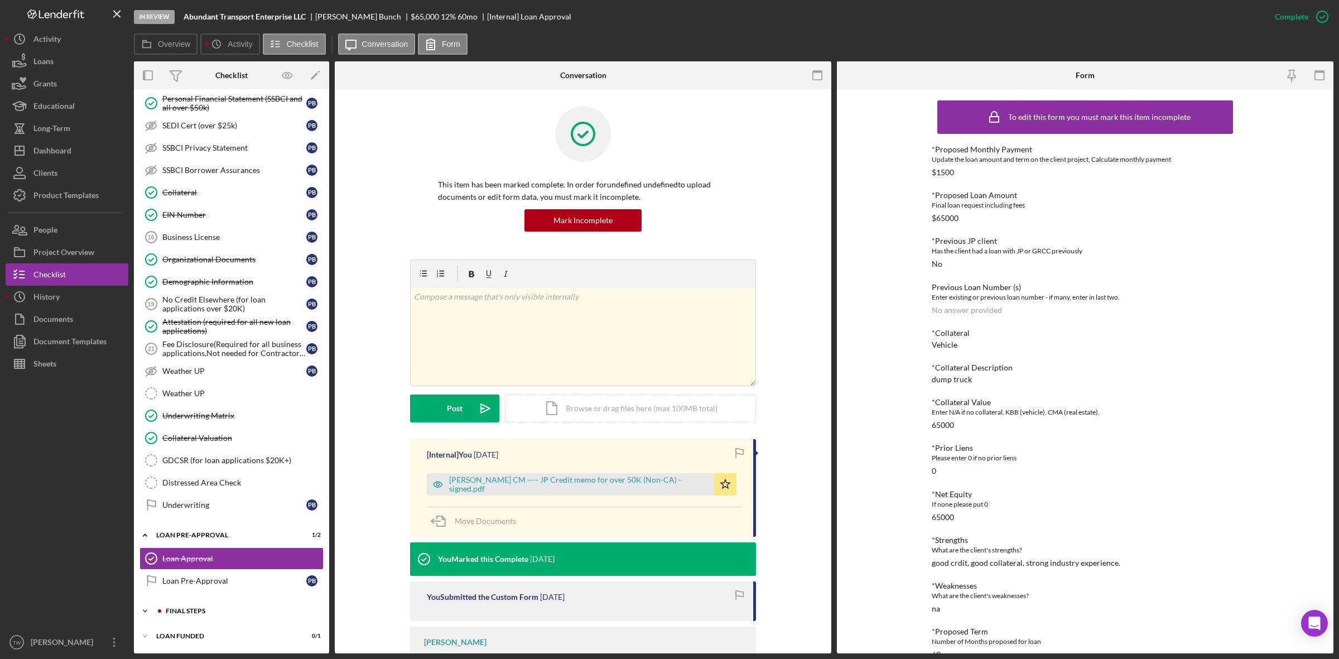
click at [209, 609] on div "FINAL STEPS" at bounding box center [241, 611] width 150 height 7
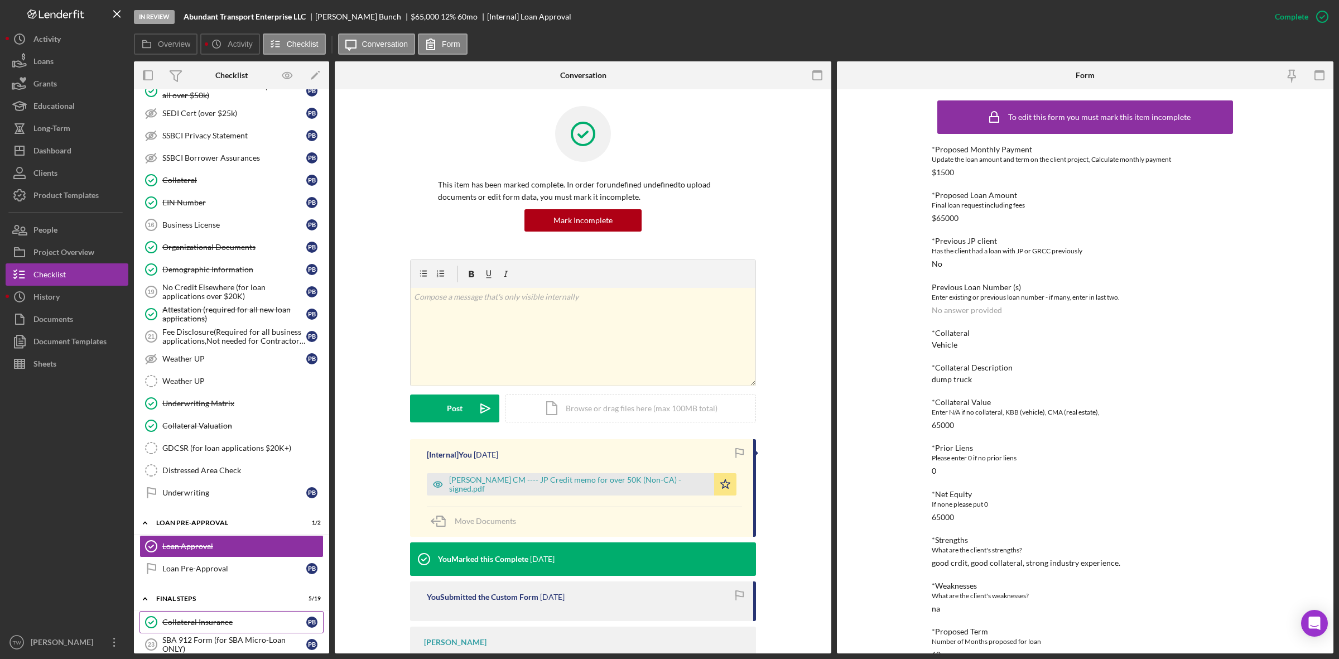
click at [199, 627] on div "Collateral Insurance" at bounding box center [234, 622] width 144 height 9
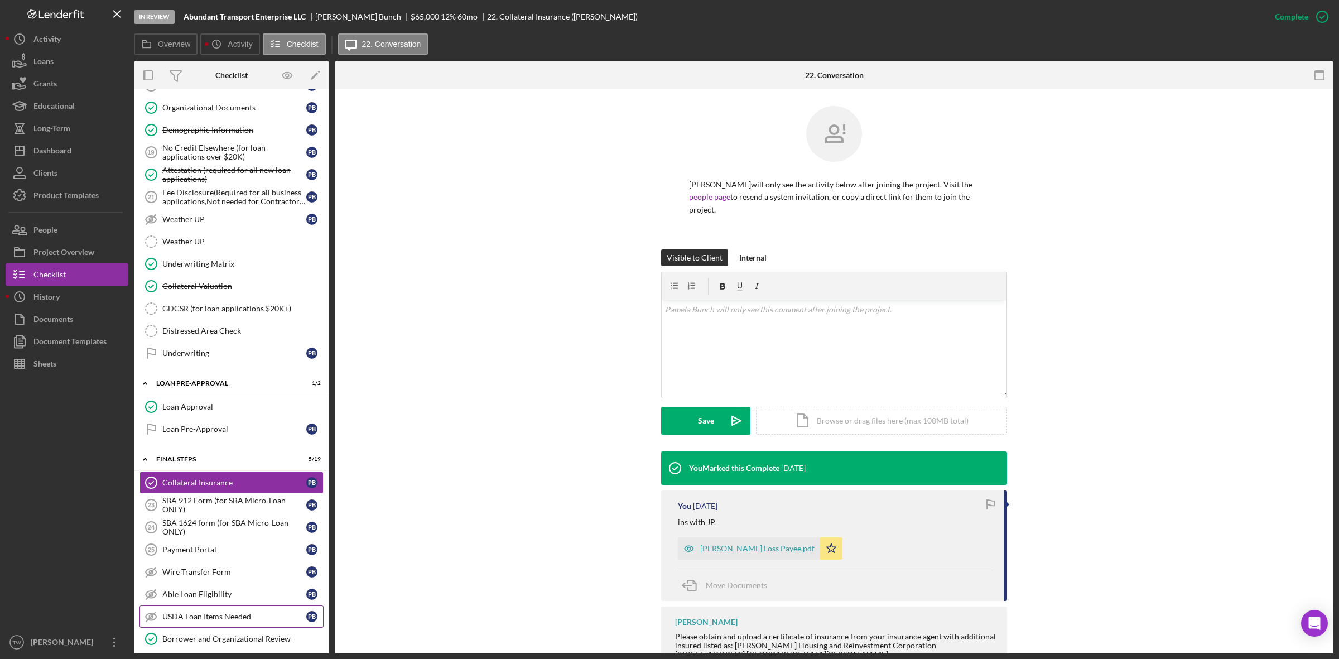
scroll to position [893, 0]
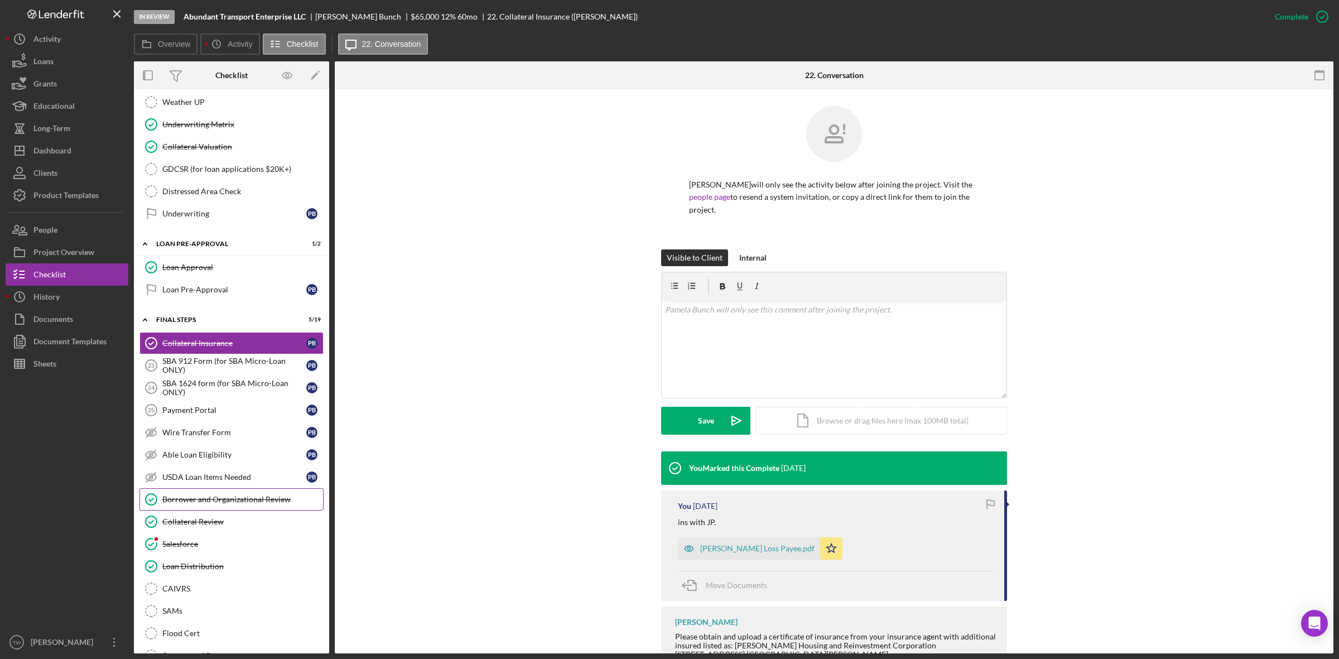
click at [216, 504] on div "Borrower and Organizational Review" at bounding box center [242, 499] width 161 height 9
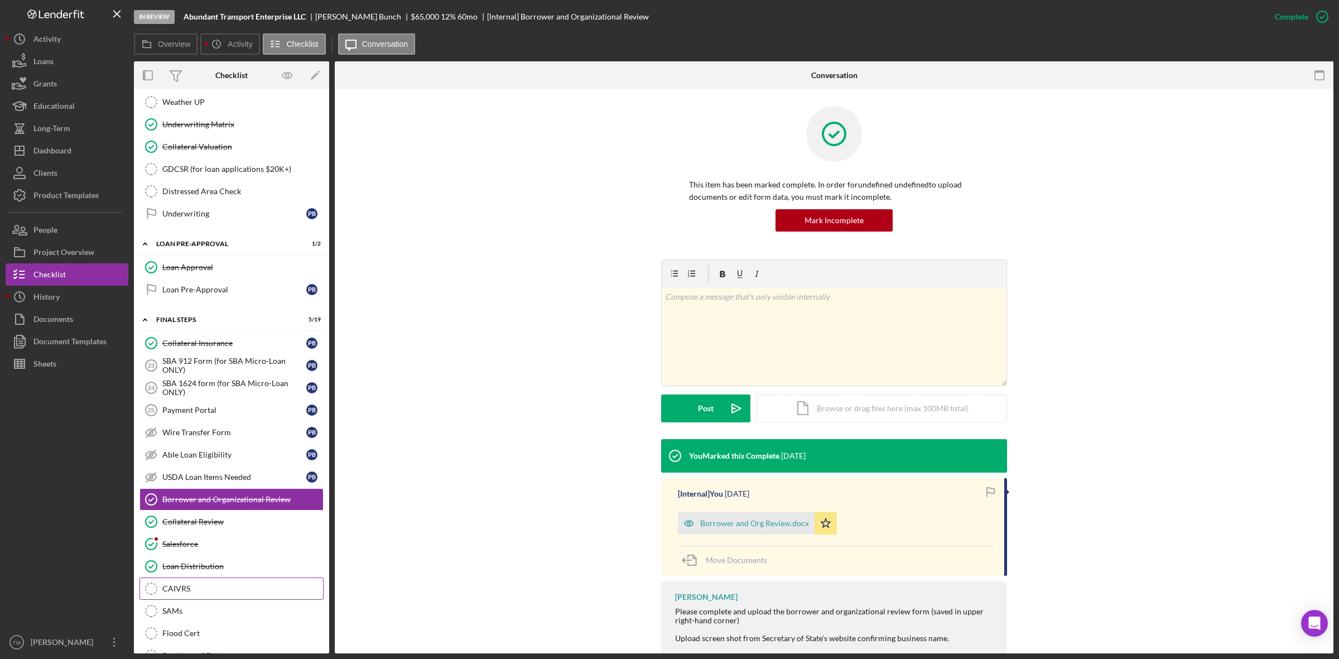
scroll to position [963, 0]
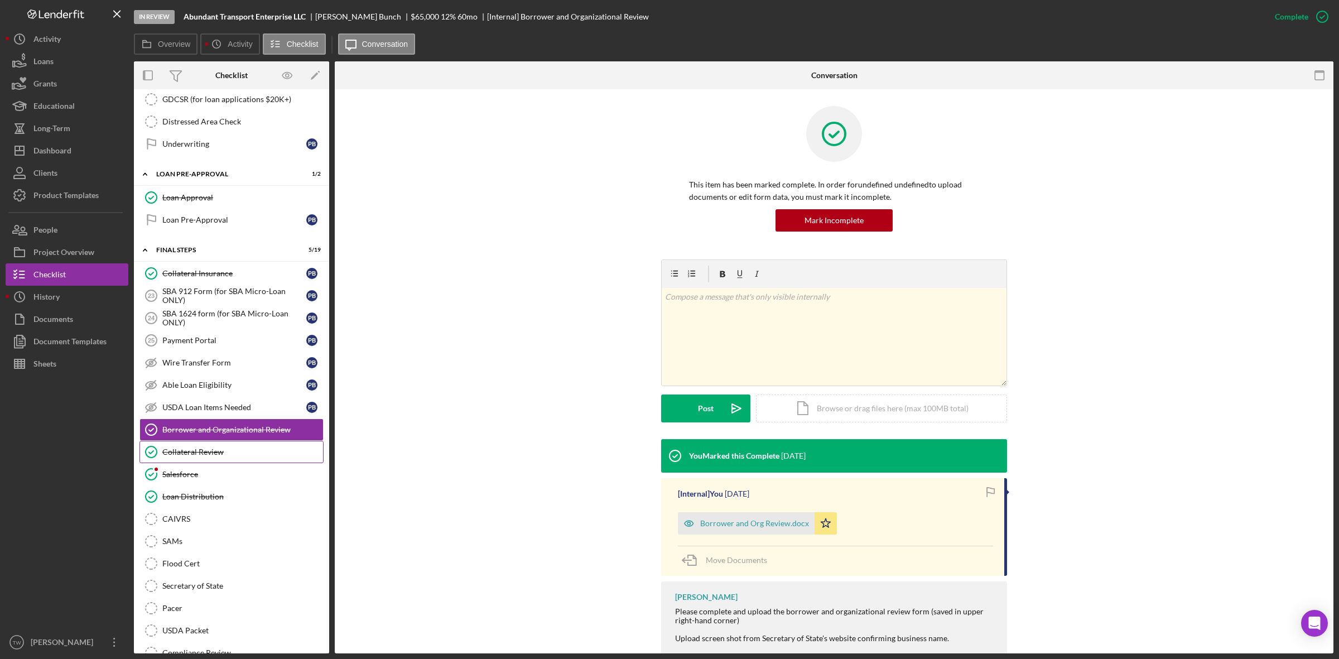
click at [224, 456] on div "Collateral Review" at bounding box center [242, 451] width 161 height 9
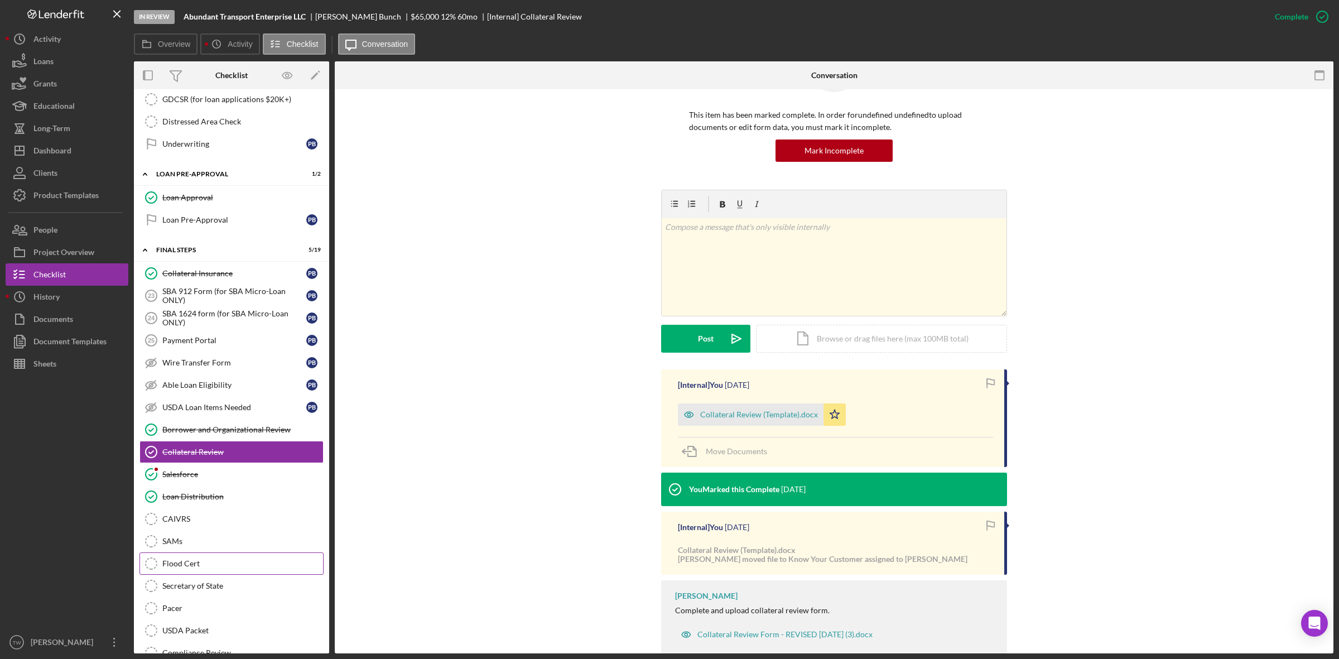
scroll to position [96, 0]
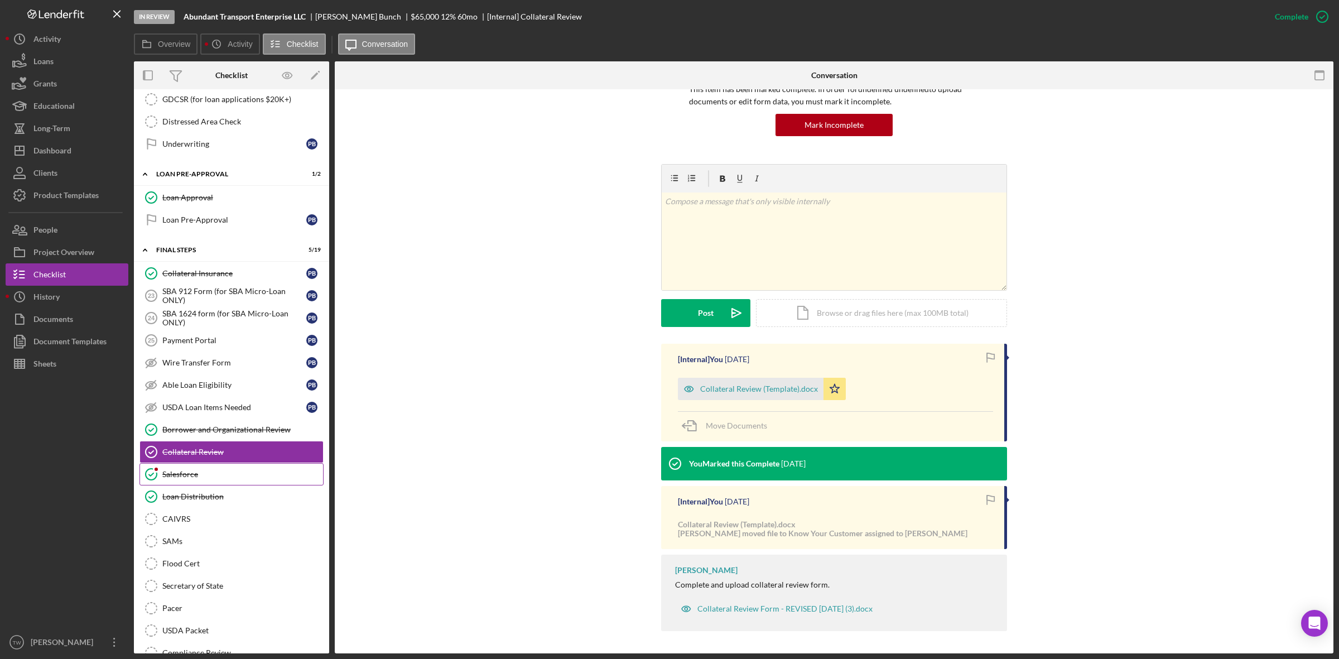
click at [212, 479] on div "Salesforce" at bounding box center [242, 474] width 161 height 9
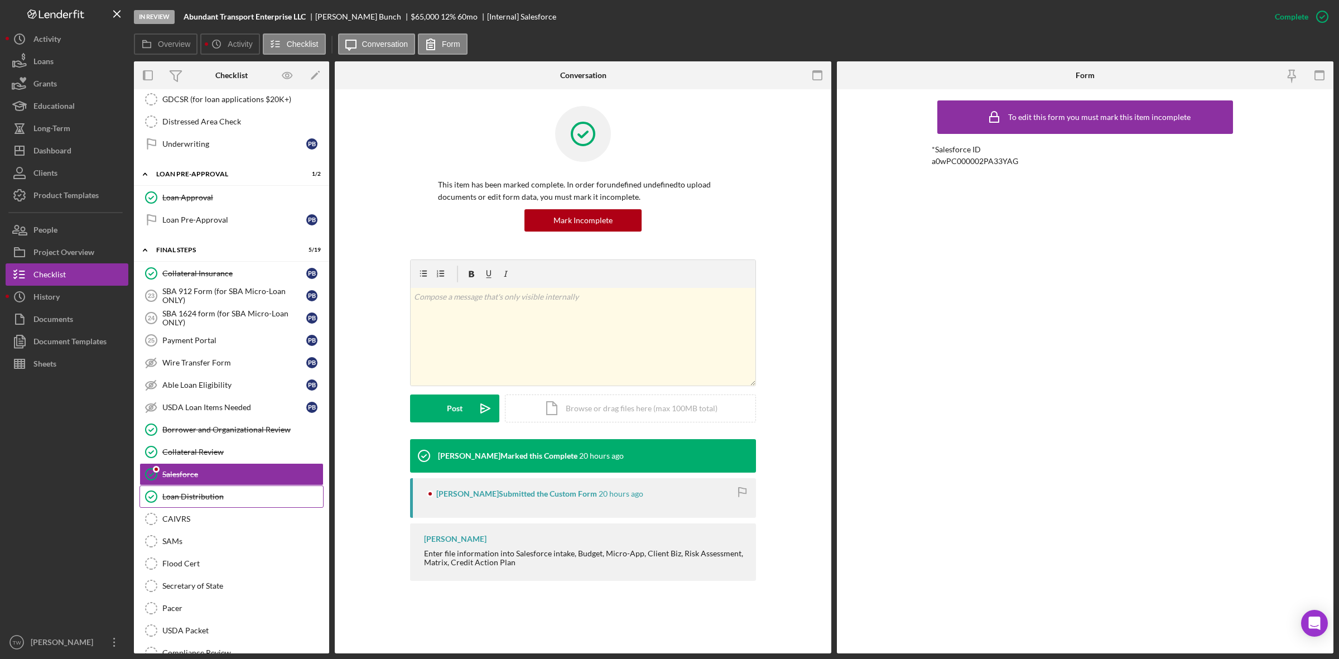
click at [196, 506] on link "Loan Distribution Loan Distribution" at bounding box center [231, 496] width 184 height 22
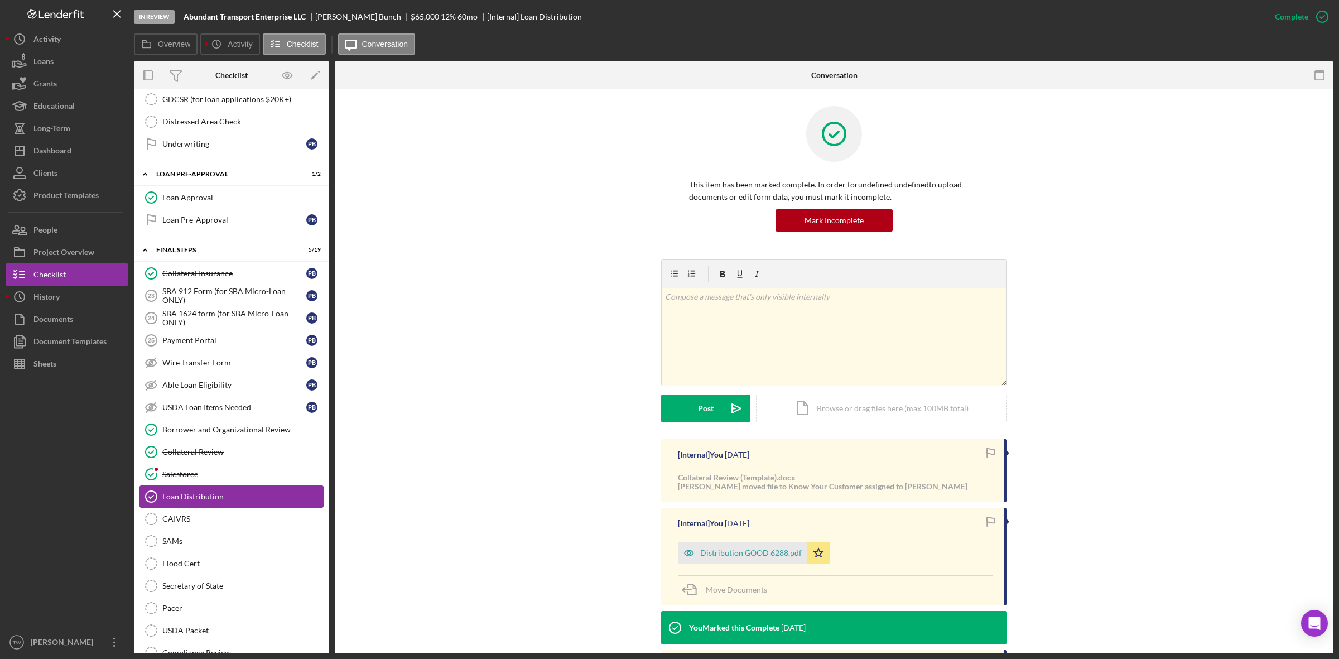
scroll to position [1050, 0]
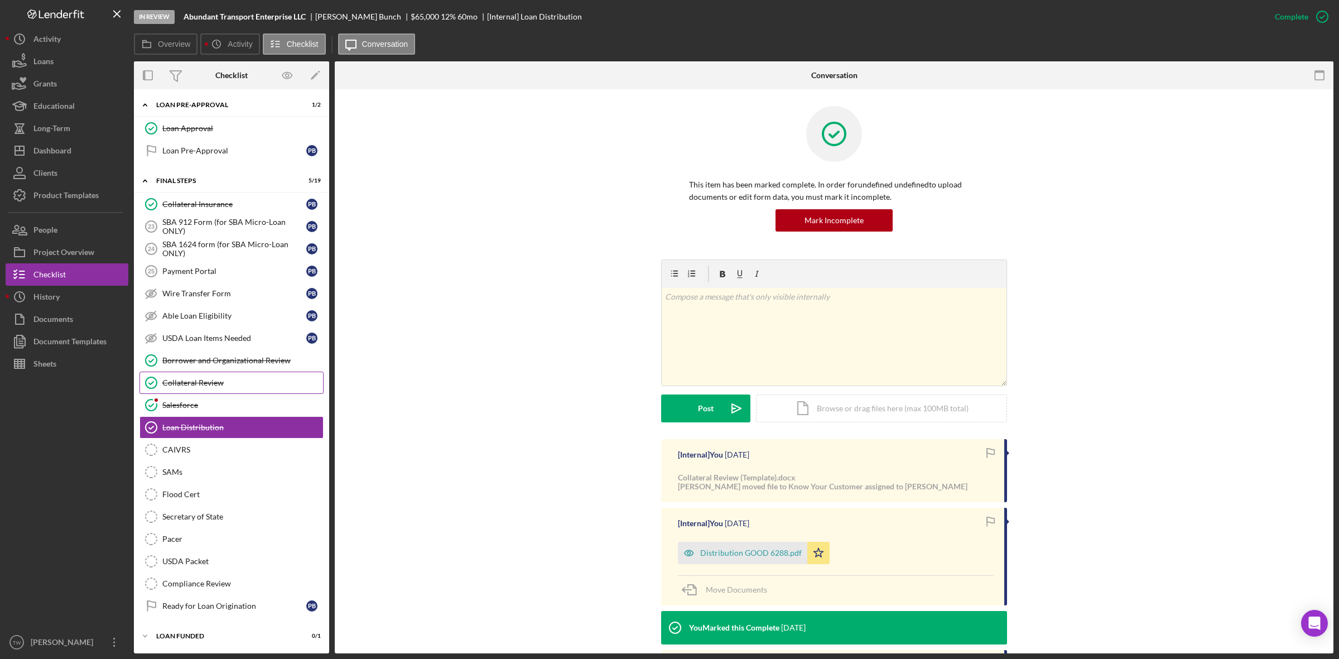
drag, startPoint x: 211, startPoint y: 382, endPoint x: 271, endPoint y: 380, distance: 59.7
click at [211, 382] on div "Collateral Review" at bounding box center [242, 382] width 161 height 9
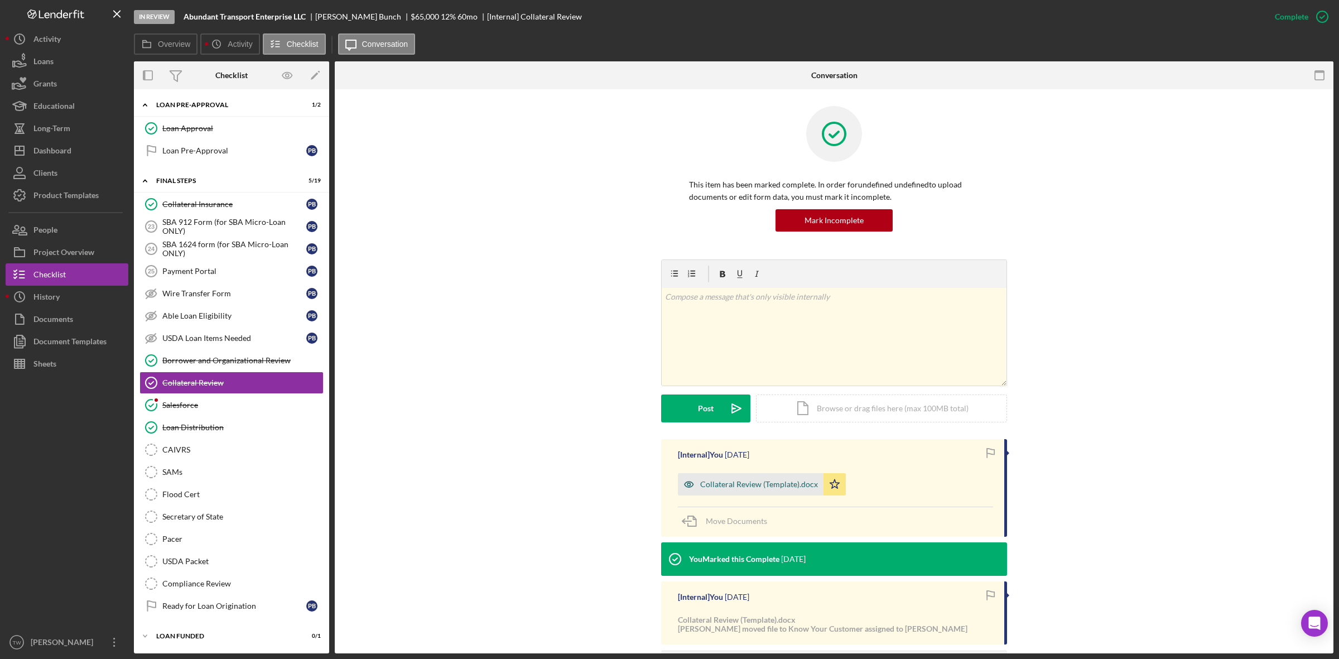
click at [759, 481] on div "Collateral Review (Template).docx" at bounding box center [759, 484] width 118 height 9
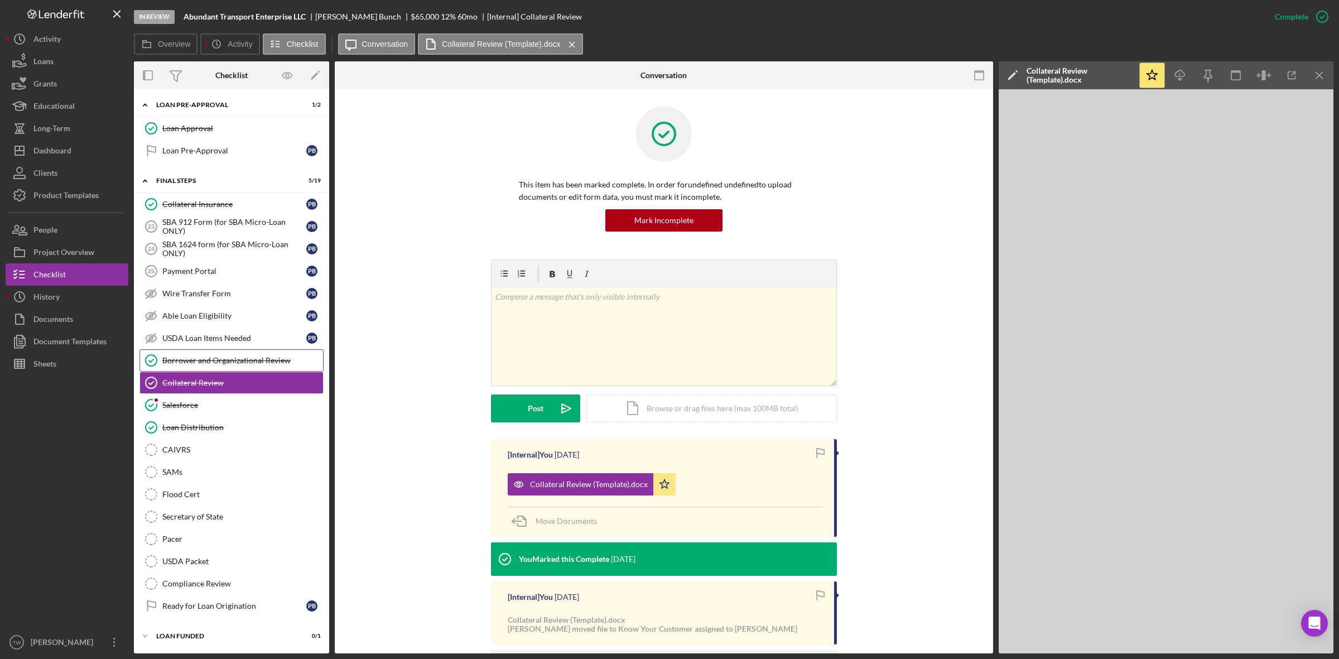
scroll to position [910, 0]
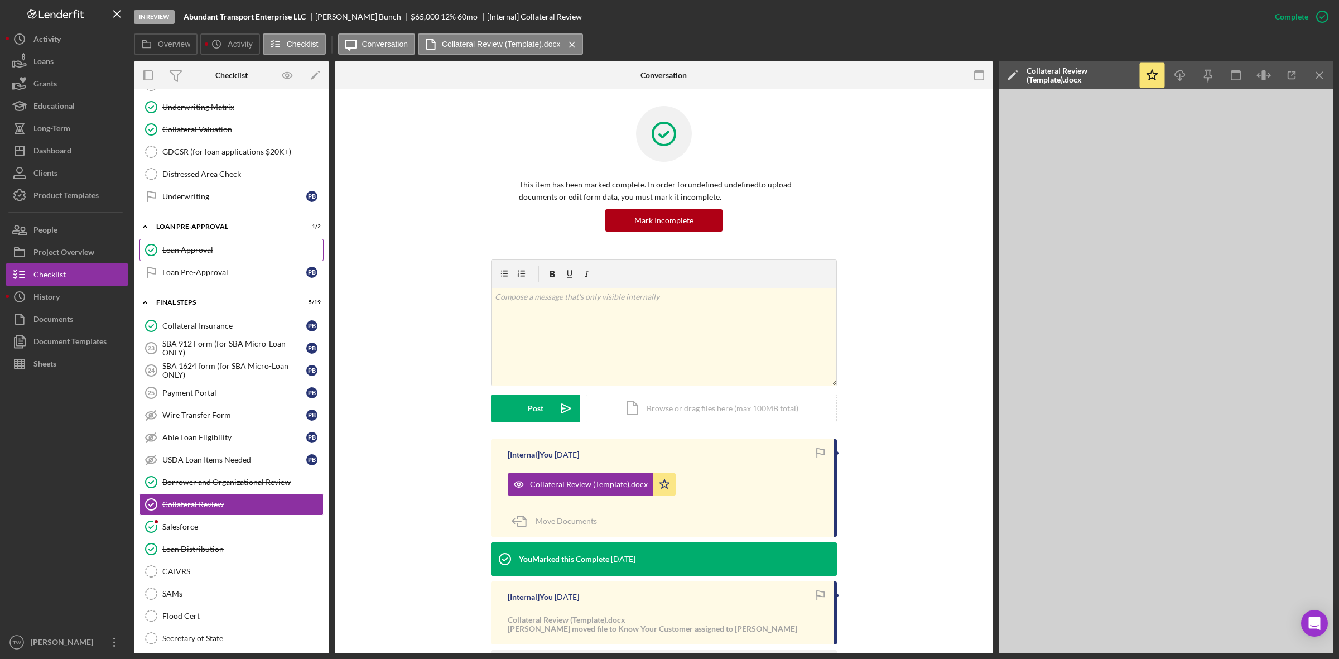
click at [177, 254] on div "Loan Approval" at bounding box center [242, 250] width 161 height 9
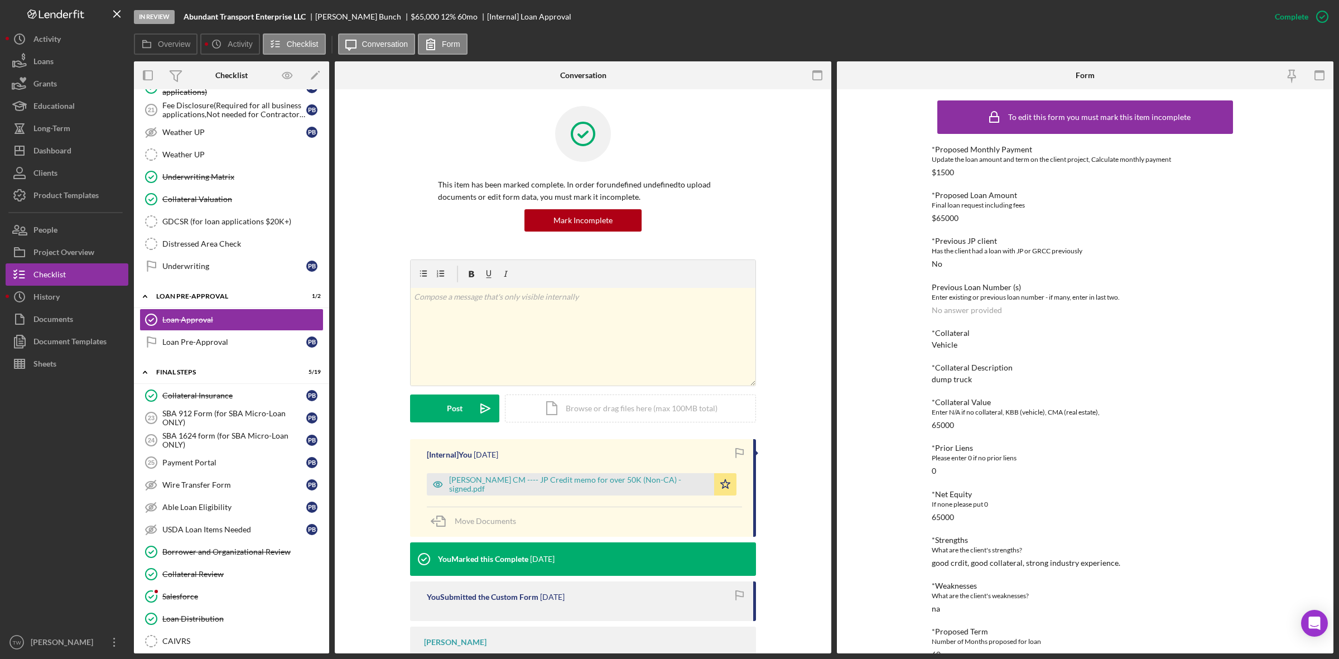
scroll to position [771, 0]
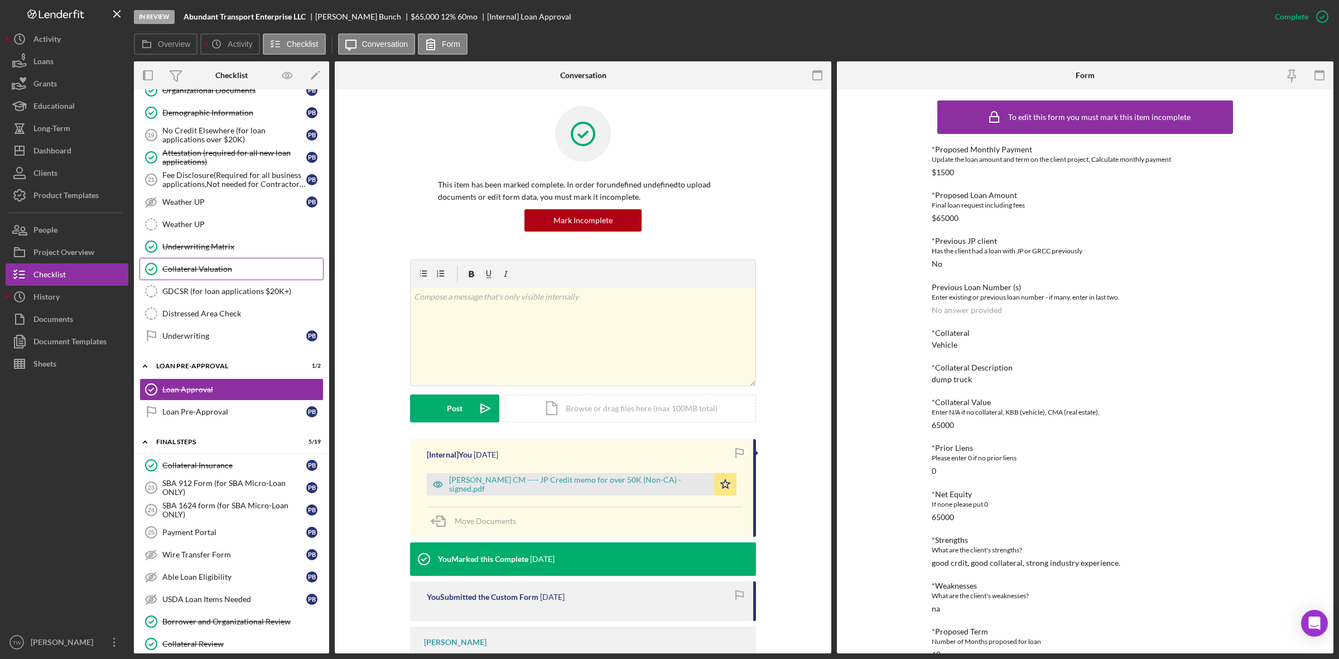
click at [184, 280] on link "Collateral Valuation Collateral Valuation" at bounding box center [231, 269] width 184 height 22
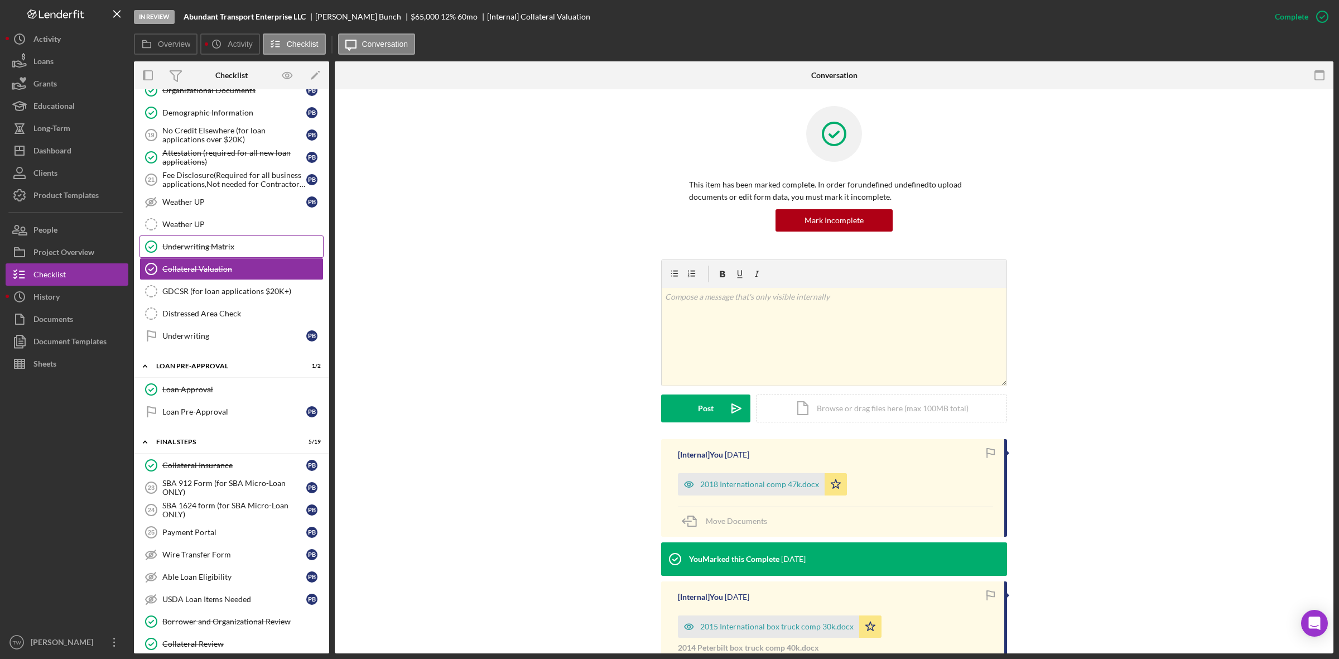
click at [220, 258] on link "Underwriting Matrix Underwriting Matrix" at bounding box center [231, 246] width 184 height 22
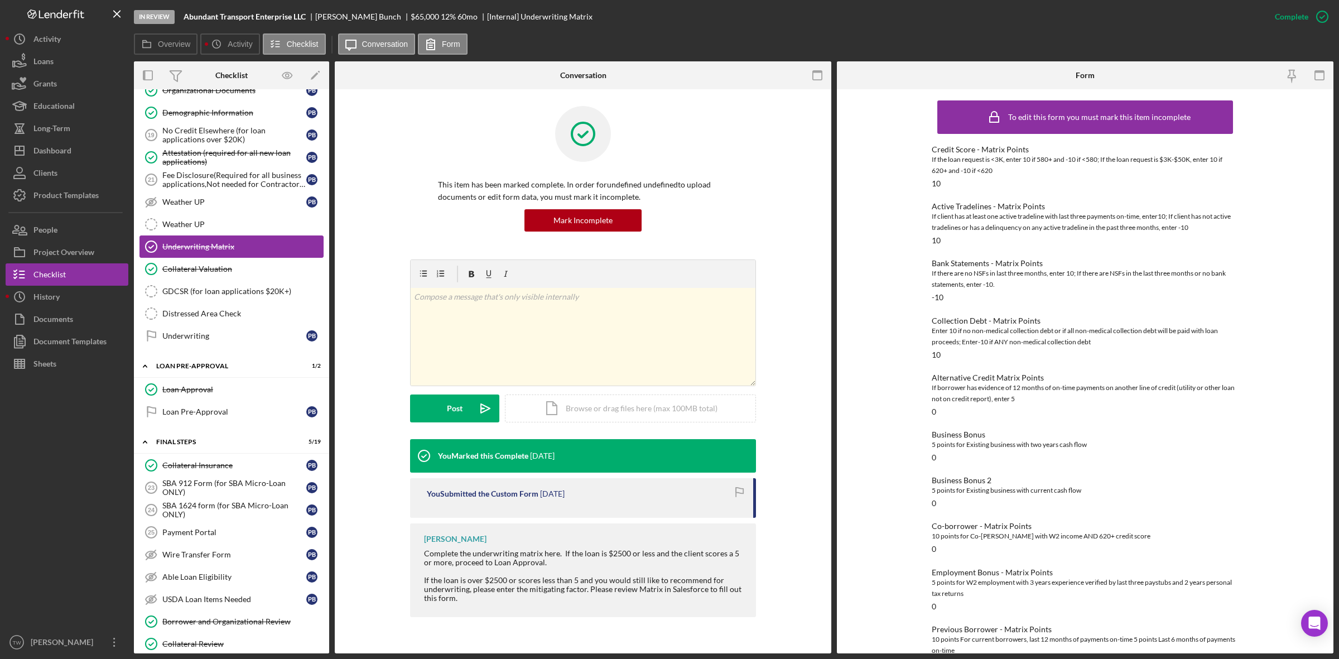
scroll to position [561, 0]
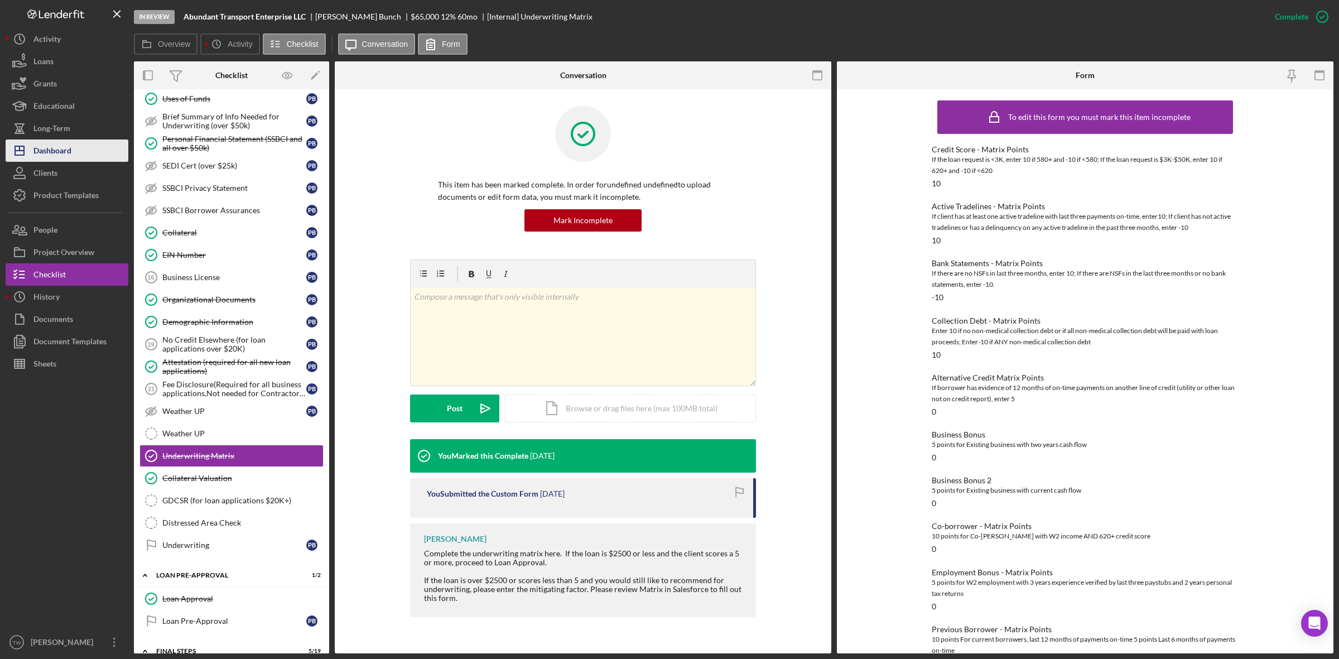
drag, startPoint x: 59, startPoint y: 155, endPoint x: 78, endPoint y: 139, distance: 24.2
click at [59, 155] on div "Dashboard" at bounding box center [52, 151] width 38 height 25
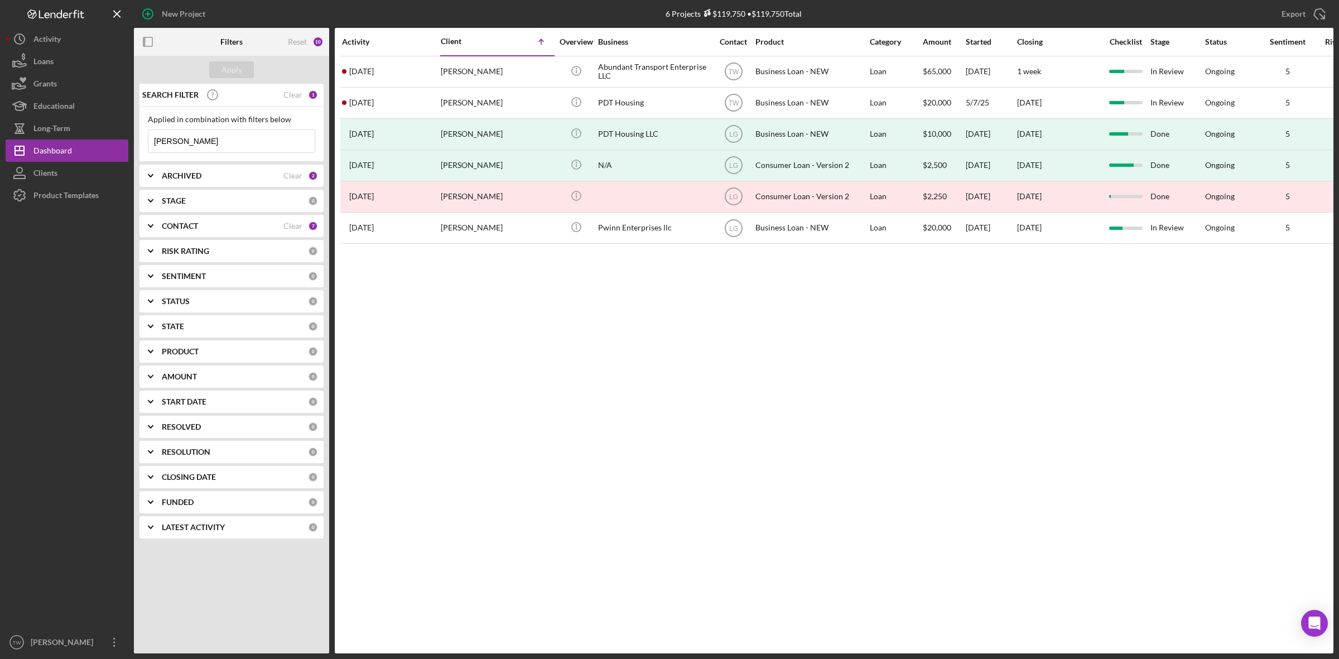
click at [220, 141] on input "[PERSON_NAME]" at bounding box center [231, 141] width 166 height 22
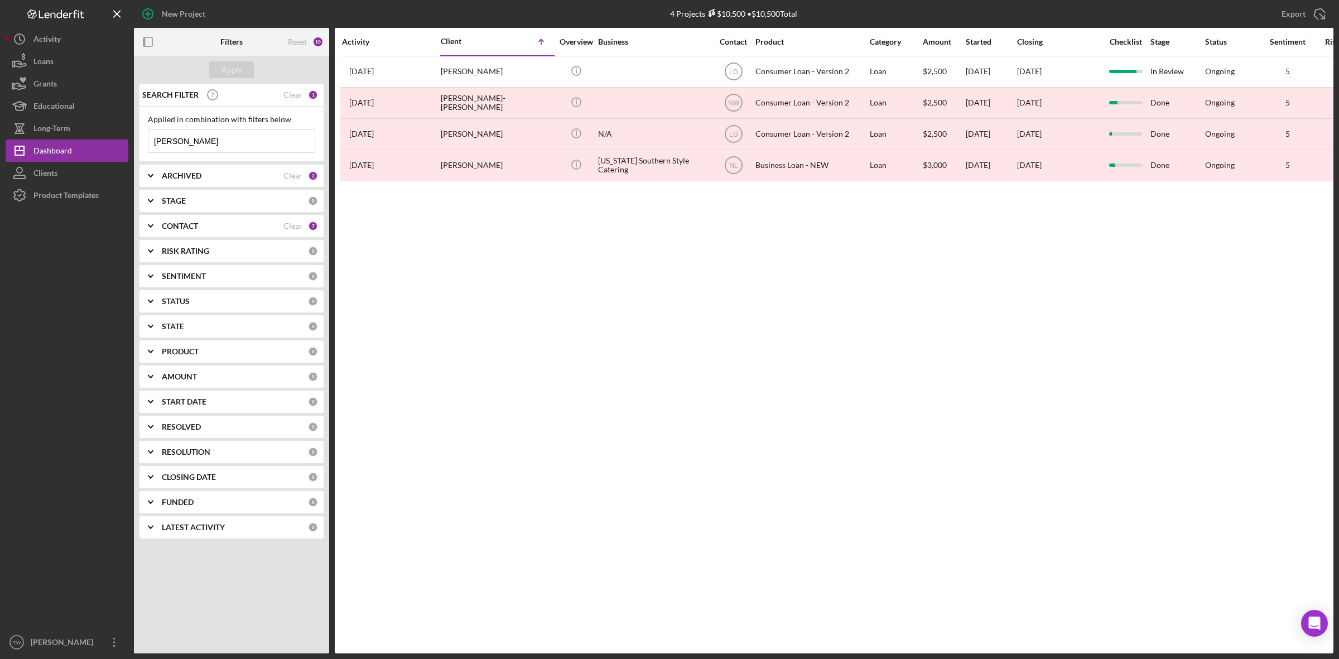
click at [229, 149] on input "[PERSON_NAME]" at bounding box center [231, 141] width 166 height 22
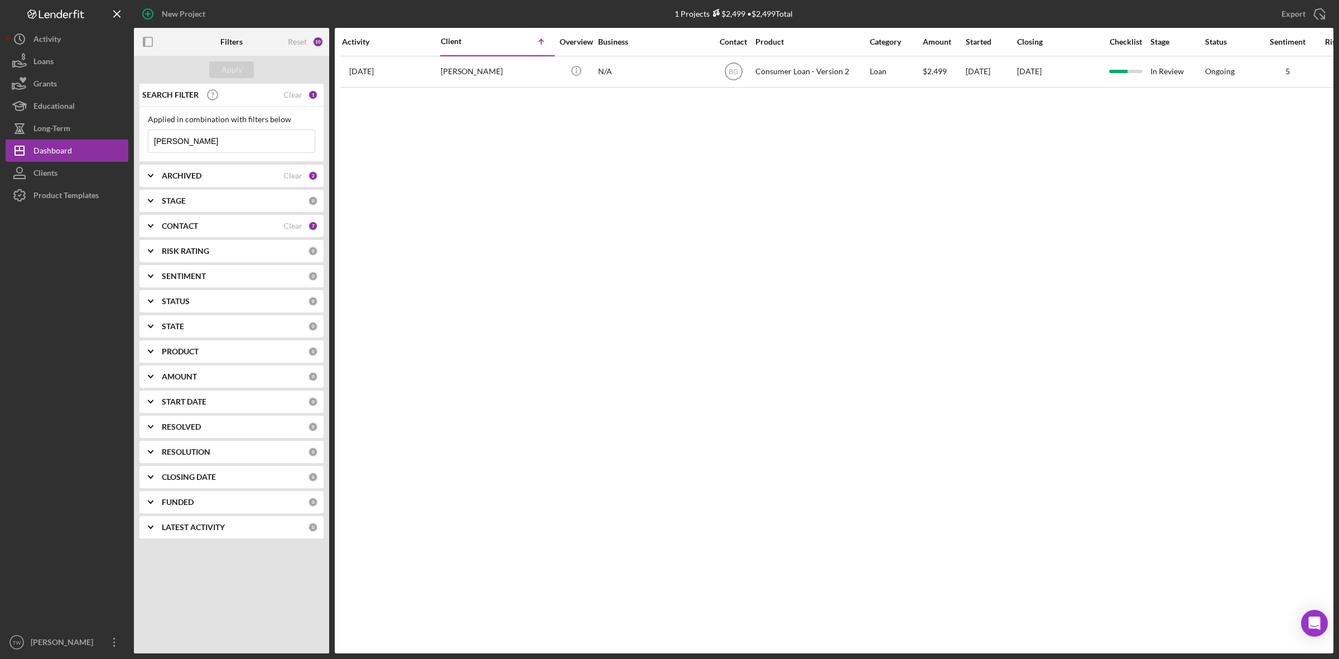
click at [252, 138] on input "[PERSON_NAME]" at bounding box center [231, 141] width 166 height 22
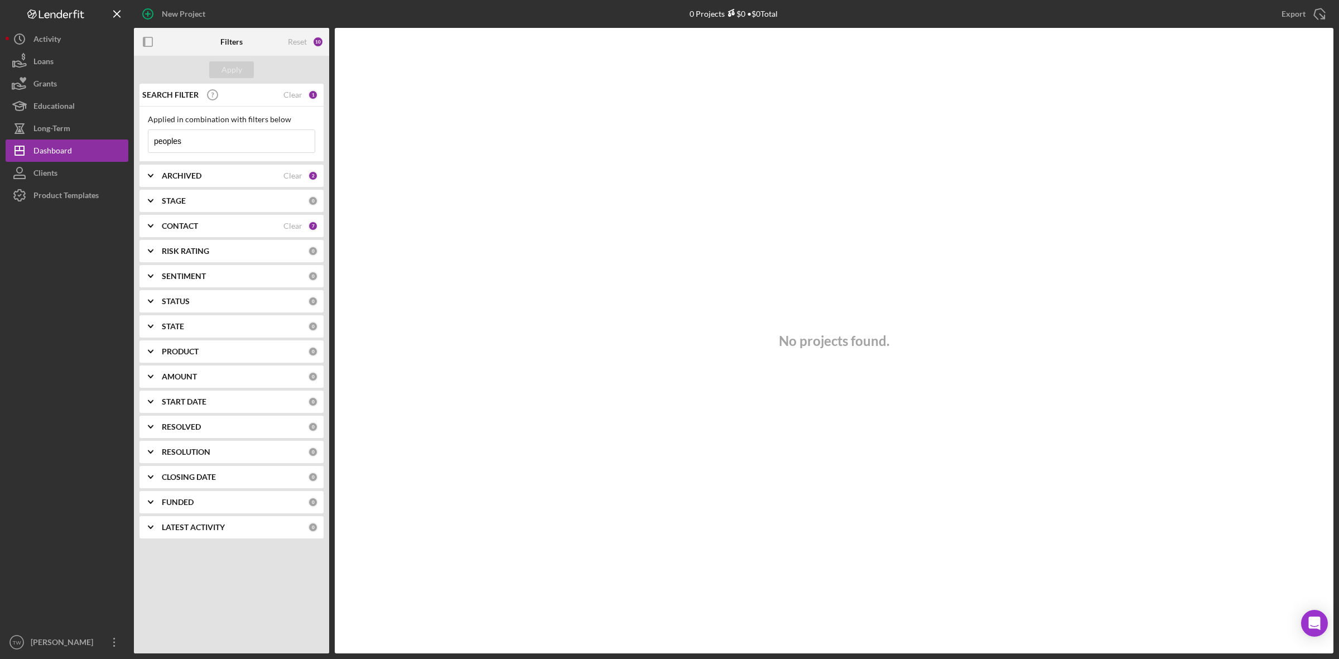
type input "peoples"
click at [314, 171] on div "ARCHIVED Clear 2" at bounding box center [240, 176] width 156 height 22
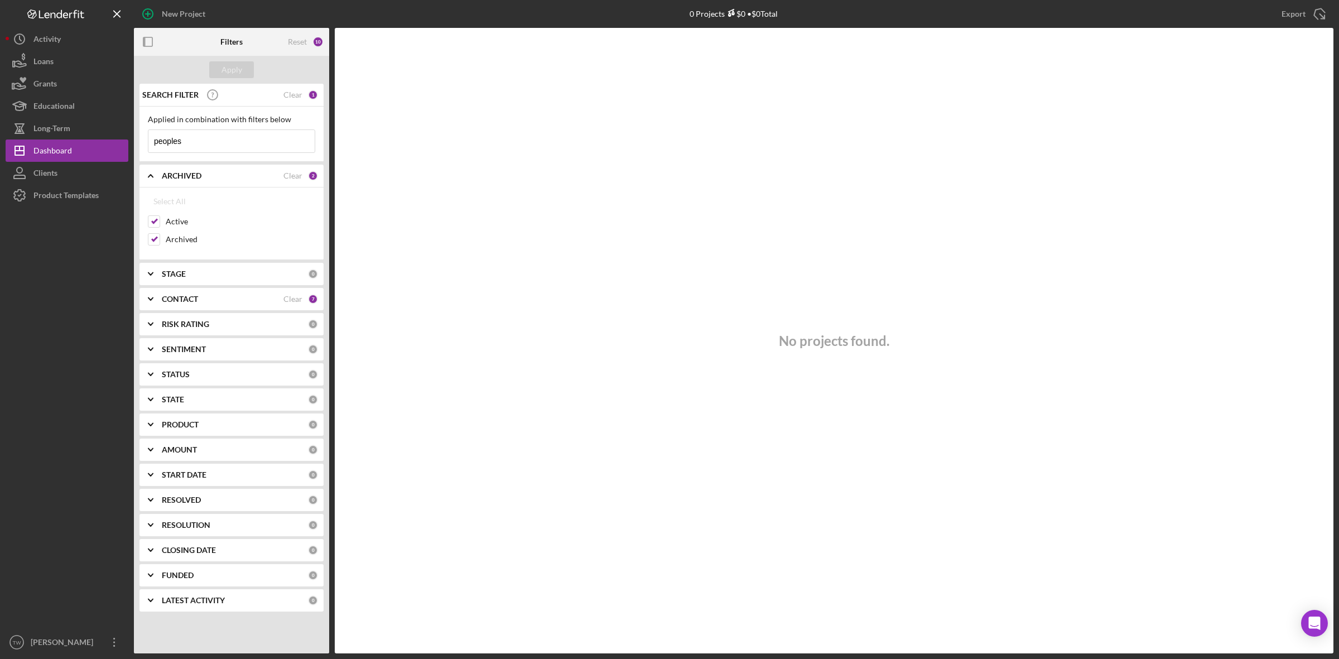
click at [151, 272] on icon "Icon/Expander" at bounding box center [151, 274] width 28 height 28
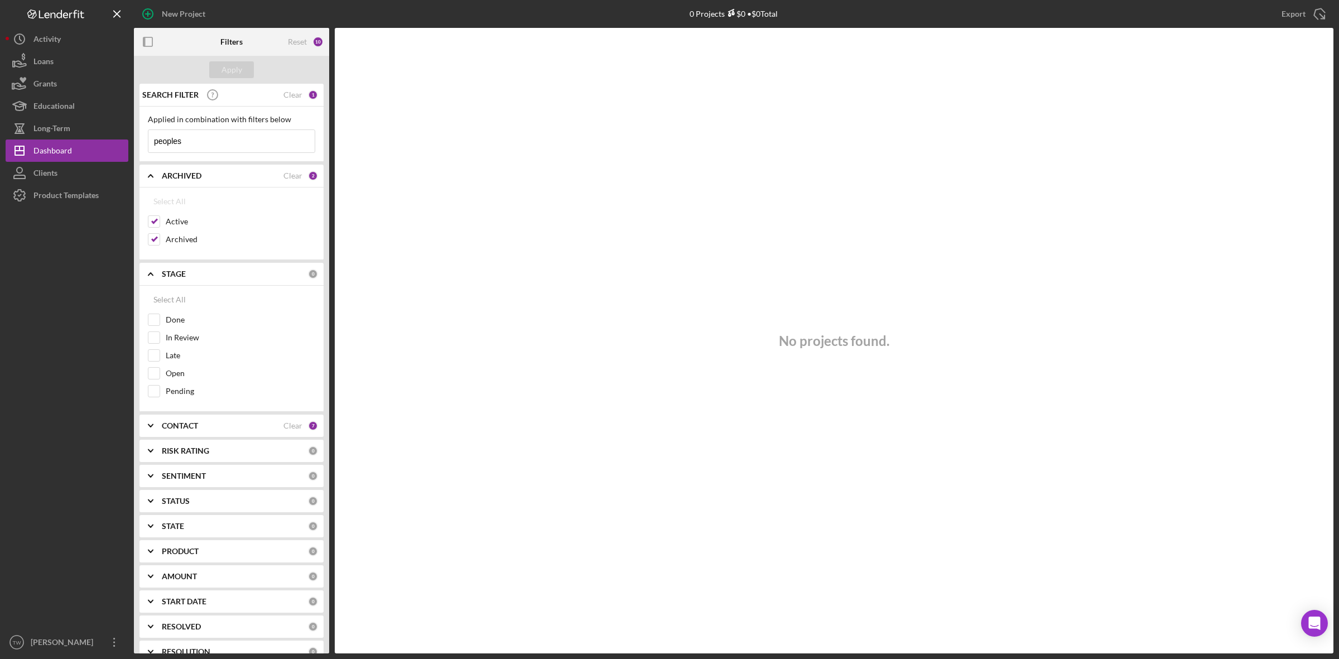
click at [177, 268] on div "STAGE 0" at bounding box center [240, 274] width 156 height 22
